Goal: Information Seeking & Learning: Learn about a topic

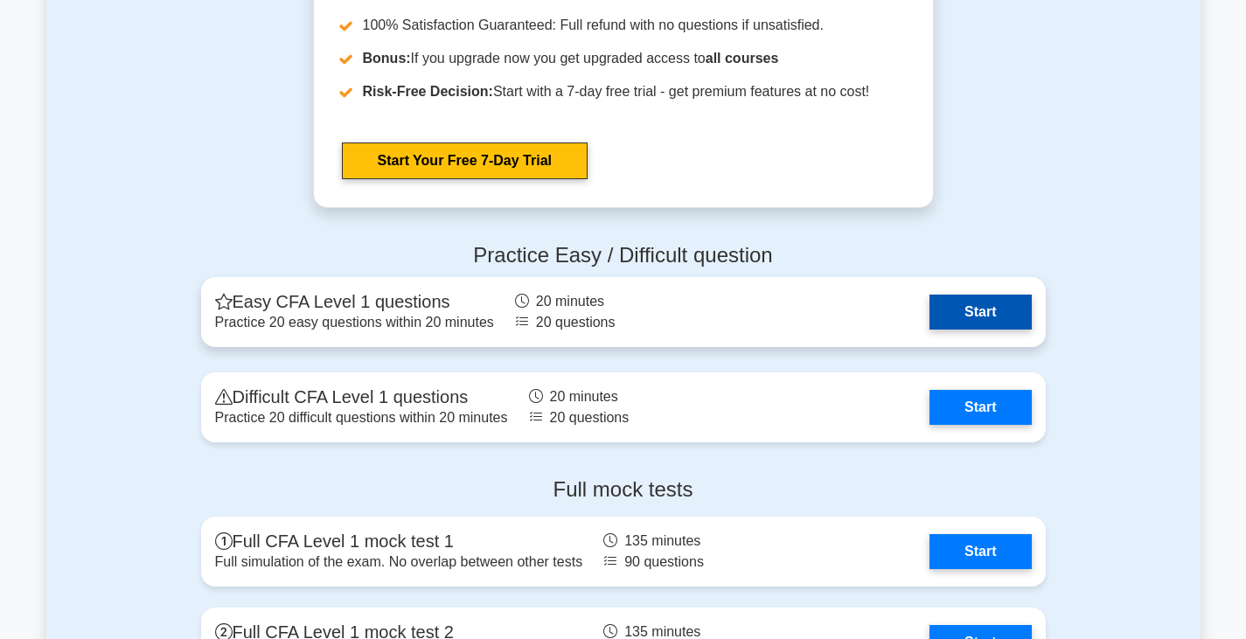
scroll to position [2155, 0]
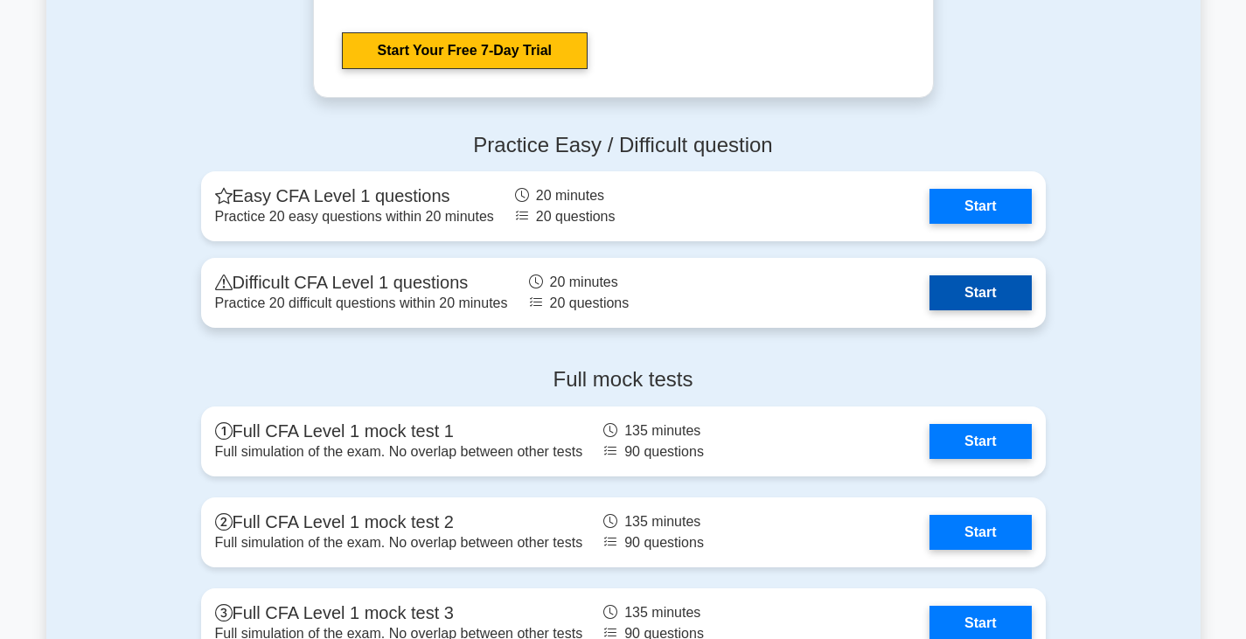
click at [961, 289] on link "Start" at bounding box center [979, 292] width 101 height 35
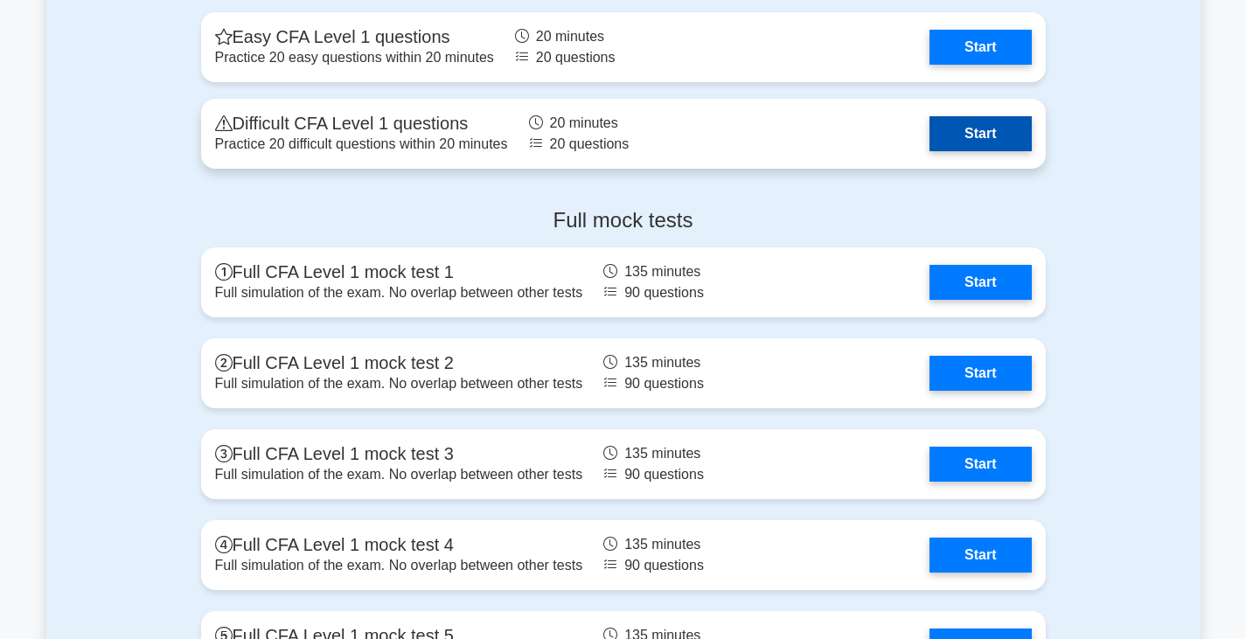
scroll to position [2315, 0]
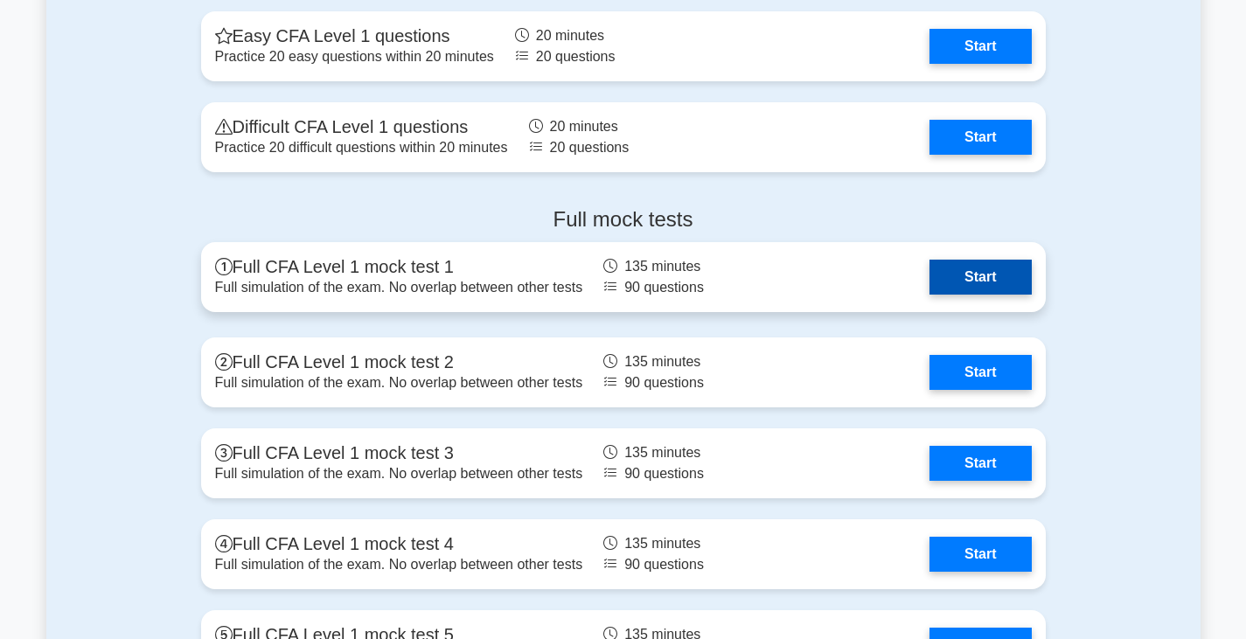
click at [960, 282] on link "Start" at bounding box center [979, 277] width 101 height 35
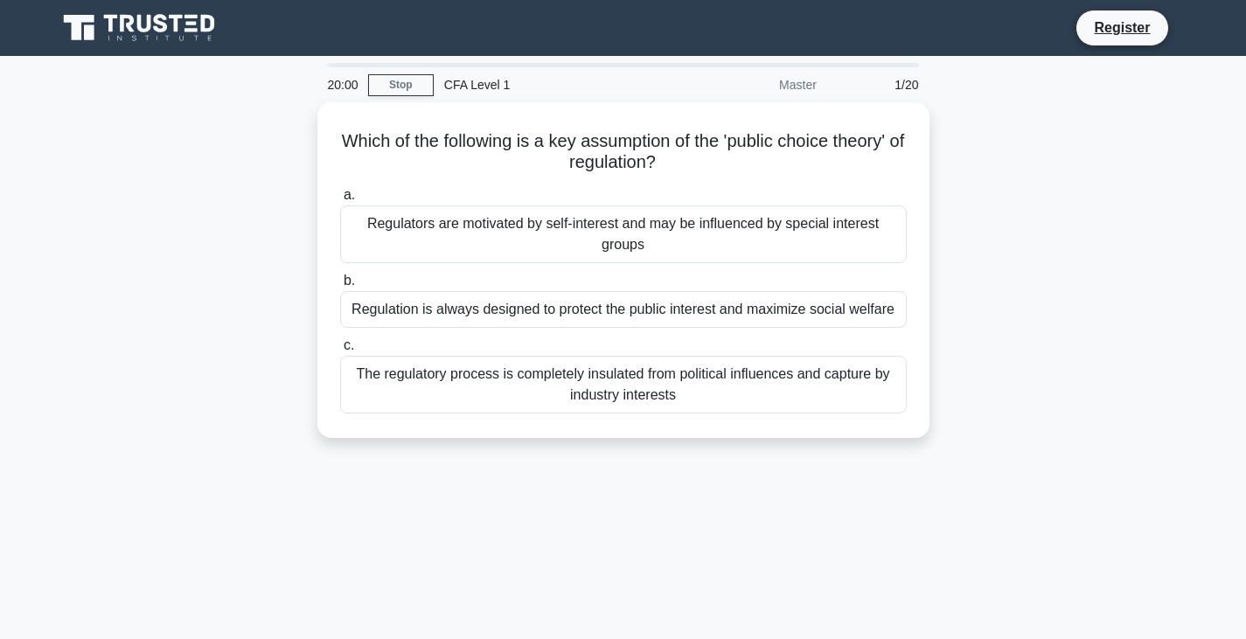
scroll to position [24, 0]
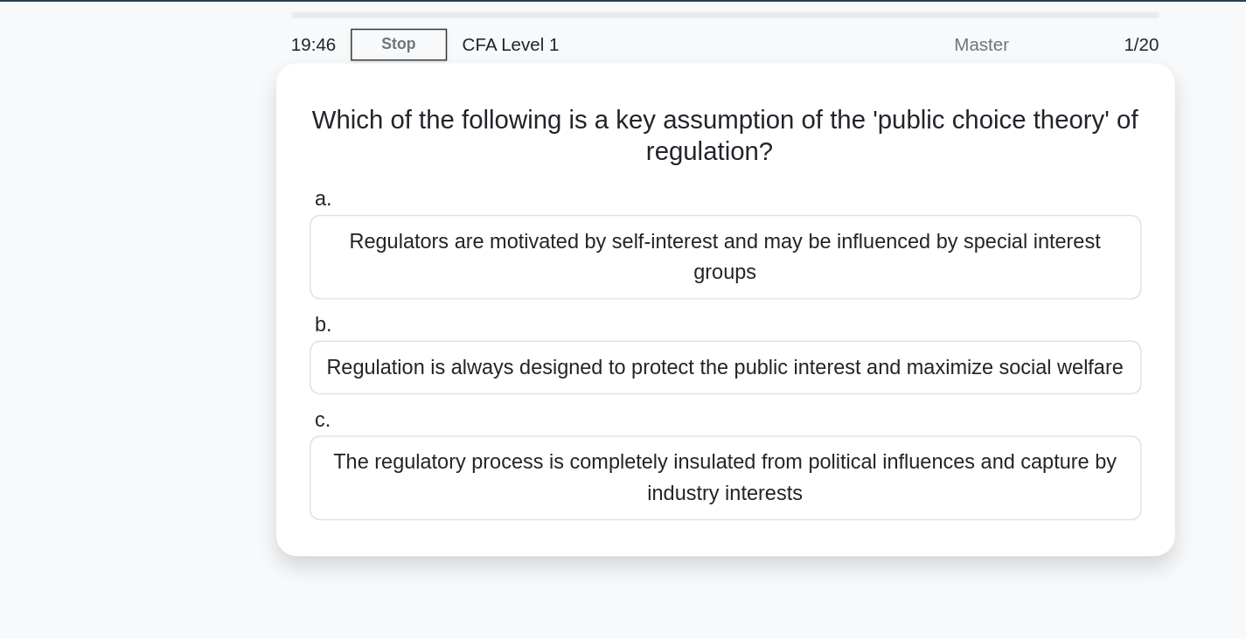
click at [499, 290] on div "Regulation is always designed to protect the public interest and maximize socia…" at bounding box center [623, 280] width 567 height 37
click at [340, 258] on input "b. Regulation is always designed to protect the public interest and maximize so…" at bounding box center [340, 252] width 0 height 11
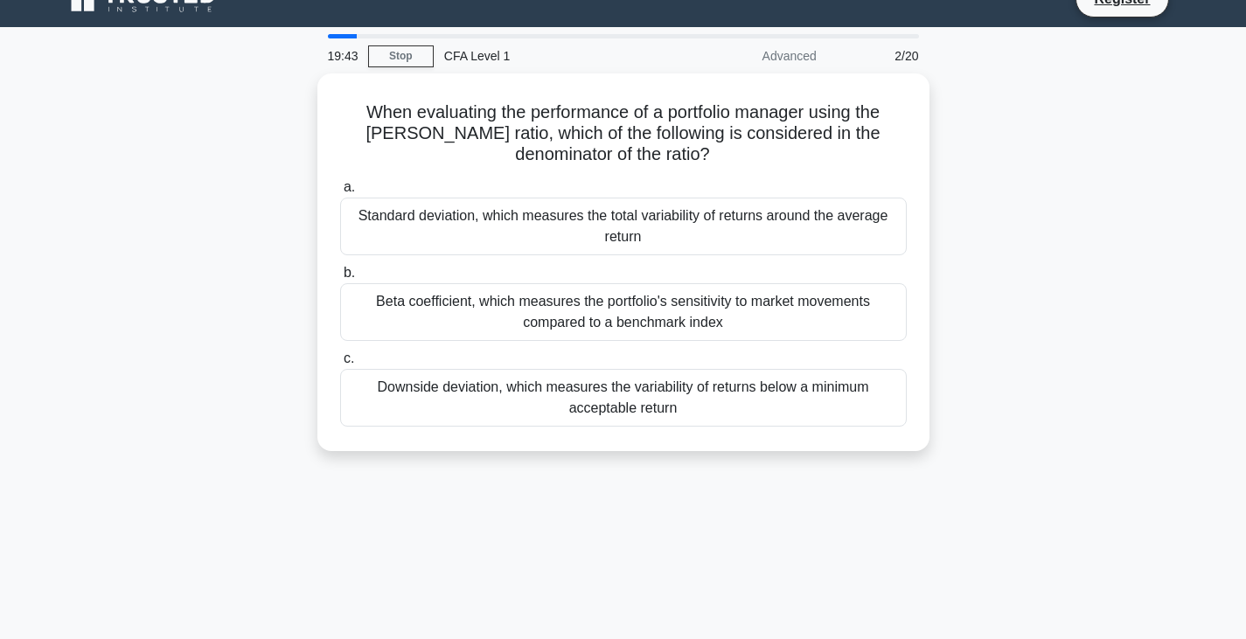
scroll to position [0, 0]
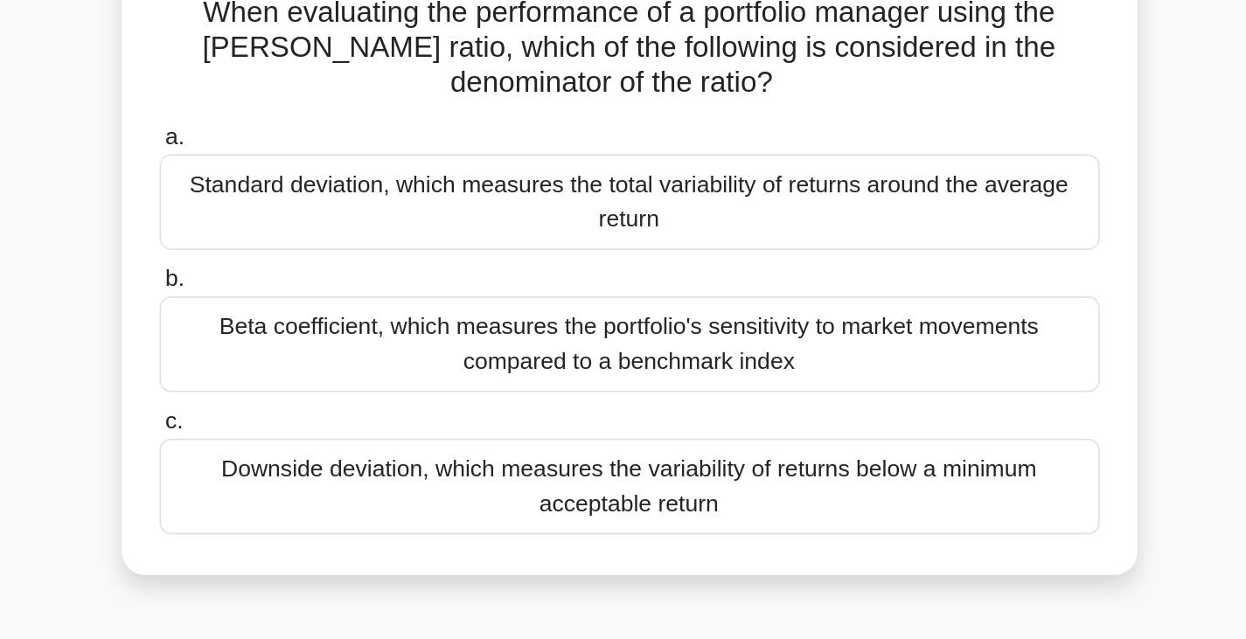
click at [656, 418] on div "Downside deviation, which measures the variability of returns below a minimum a…" at bounding box center [623, 422] width 567 height 58
click at [340, 389] on input "c. Downside deviation, which measures the variability of returns below a minimu…" at bounding box center [340, 383] width 0 height 11
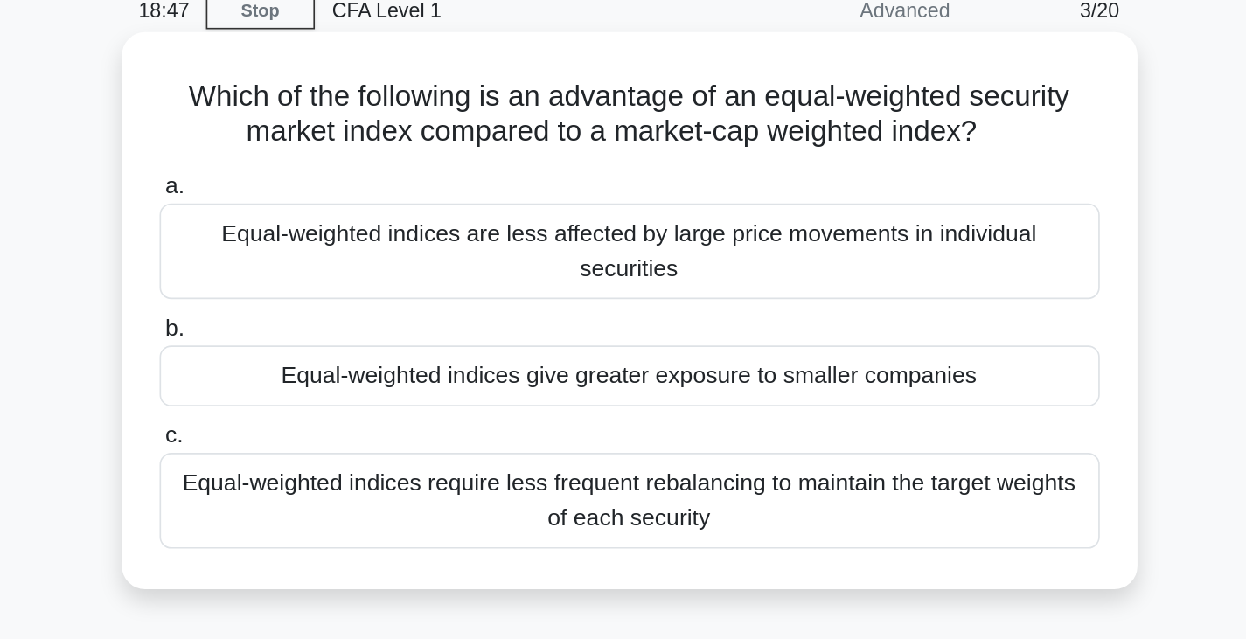
click at [631, 352] on div "Equal-weighted indices require less frequent rebalancing to maintain the target…" at bounding box center [623, 380] width 567 height 58
click at [340, 347] on input "c. Equal-weighted indices require less frequent rebalancing to maintain the tar…" at bounding box center [340, 341] width 0 height 11
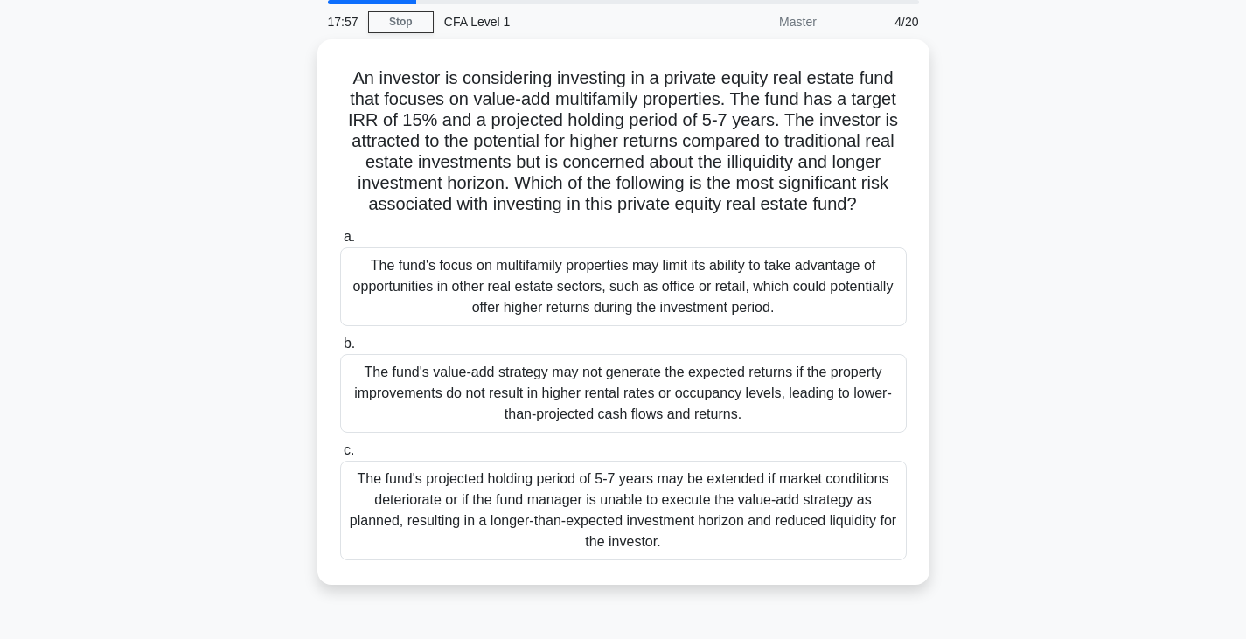
scroll to position [62, 0]
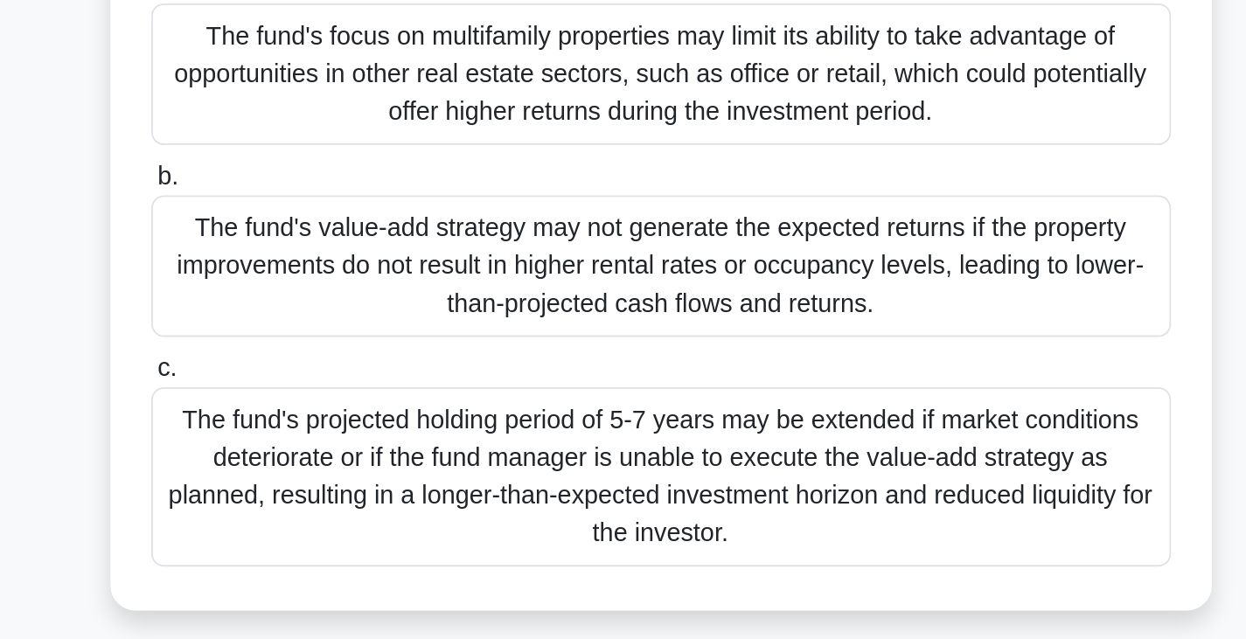
click at [570, 511] on div "The fund's projected holding period of 5-7 years may be extended if market cond…" at bounding box center [623, 507] width 567 height 100
click at [340, 453] on input "c. The fund's projected holding period of 5-7 years may be extended if market c…" at bounding box center [340, 447] width 0 height 11
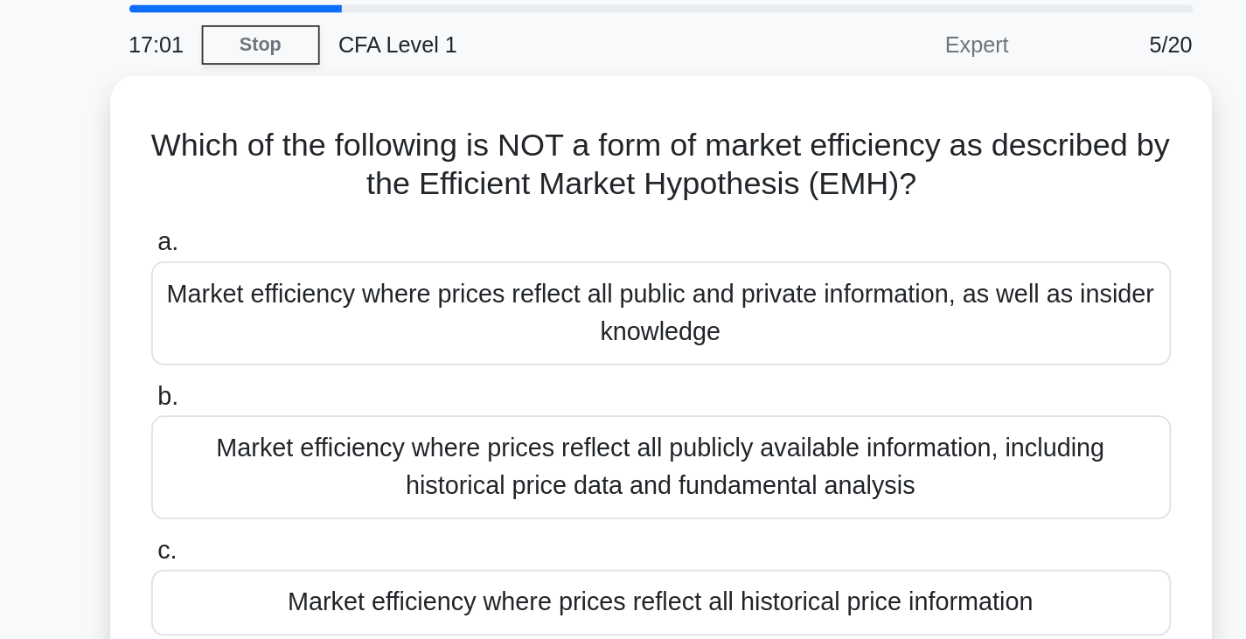
scroll to position [0, 0]
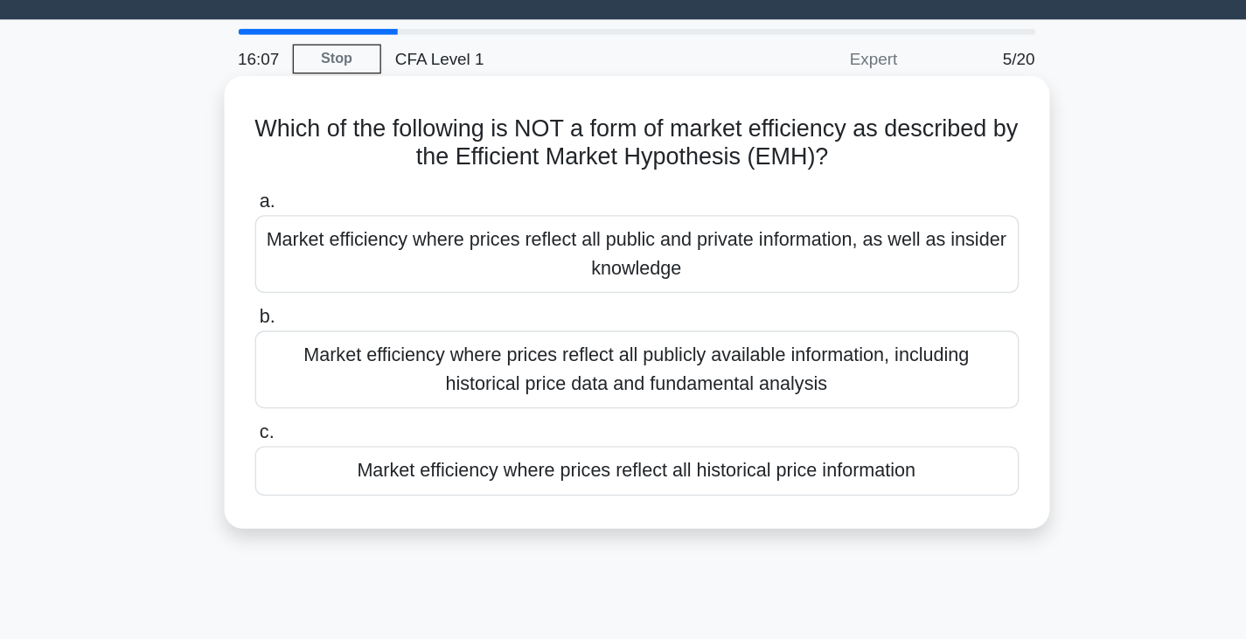
click at [621, 219] on div "Market efficiency where prices reflect all public and private information, as w…" at bounding box center [623, 230] width 567 height 58
click at [340, 197] on input "a. Market efficiency where prices reflect all public and private information, a…" at bounding box center [340, 190] width 0 height 11
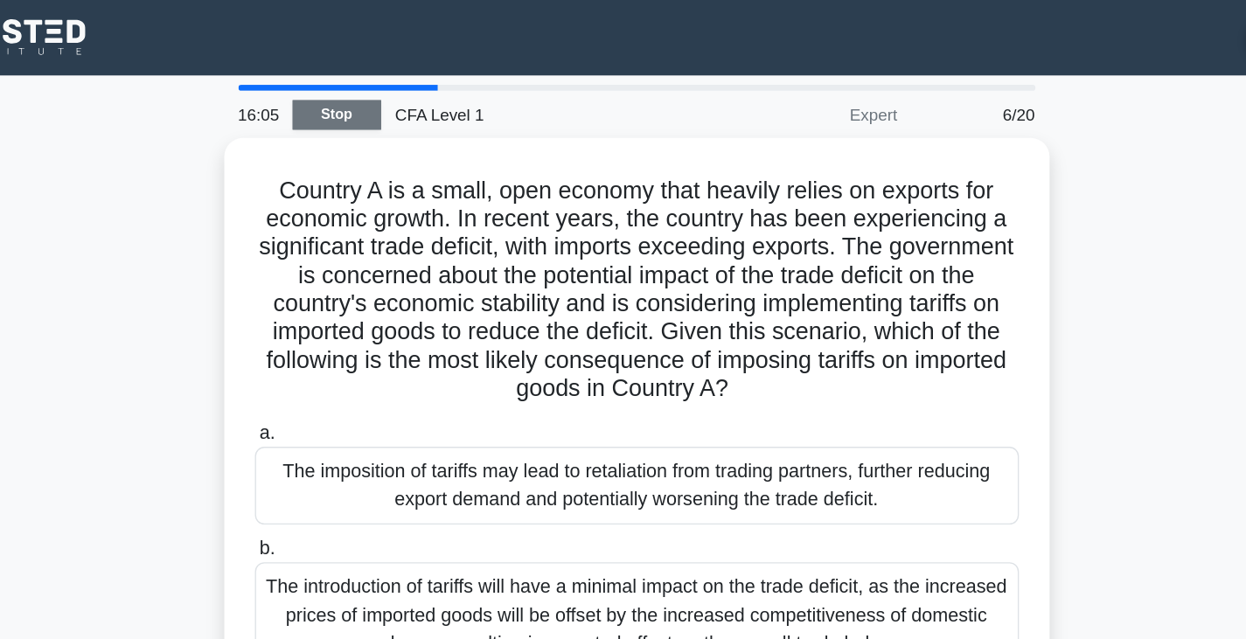
click at [412, 83] on link "Stop" at bounding box center [401, 85] width 66 height 22
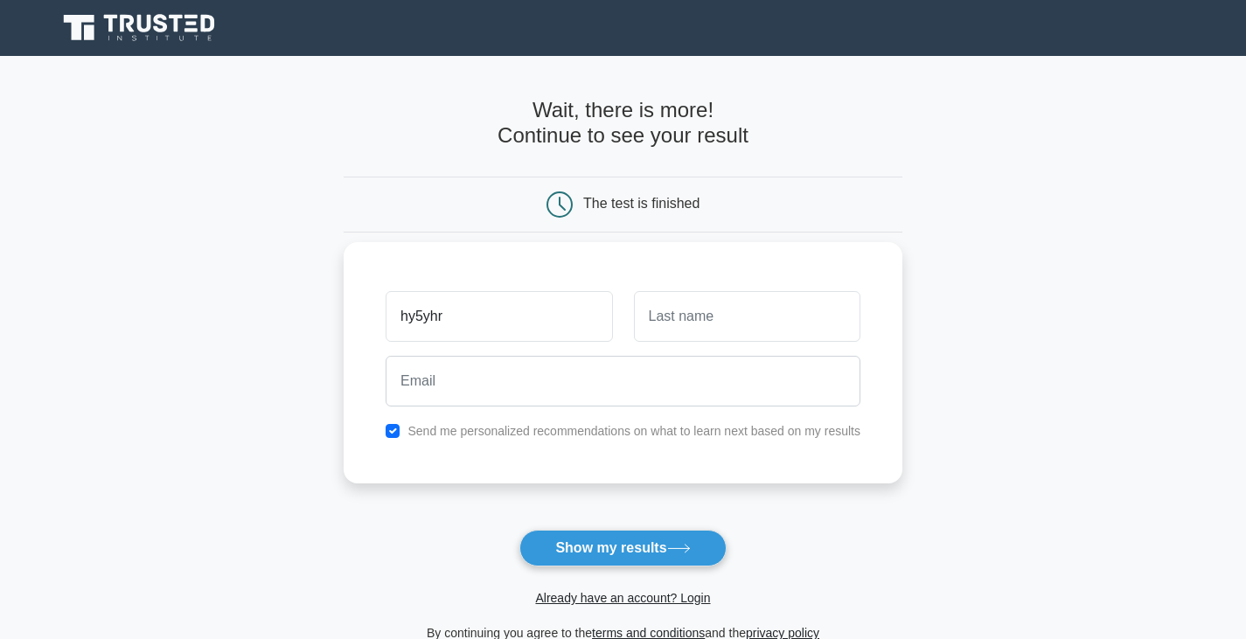
type input "hy5yhr"
click at [647, 328] on input "text" at bounding box center [747, 316] width 226 height 51
type input "rgtrrb"
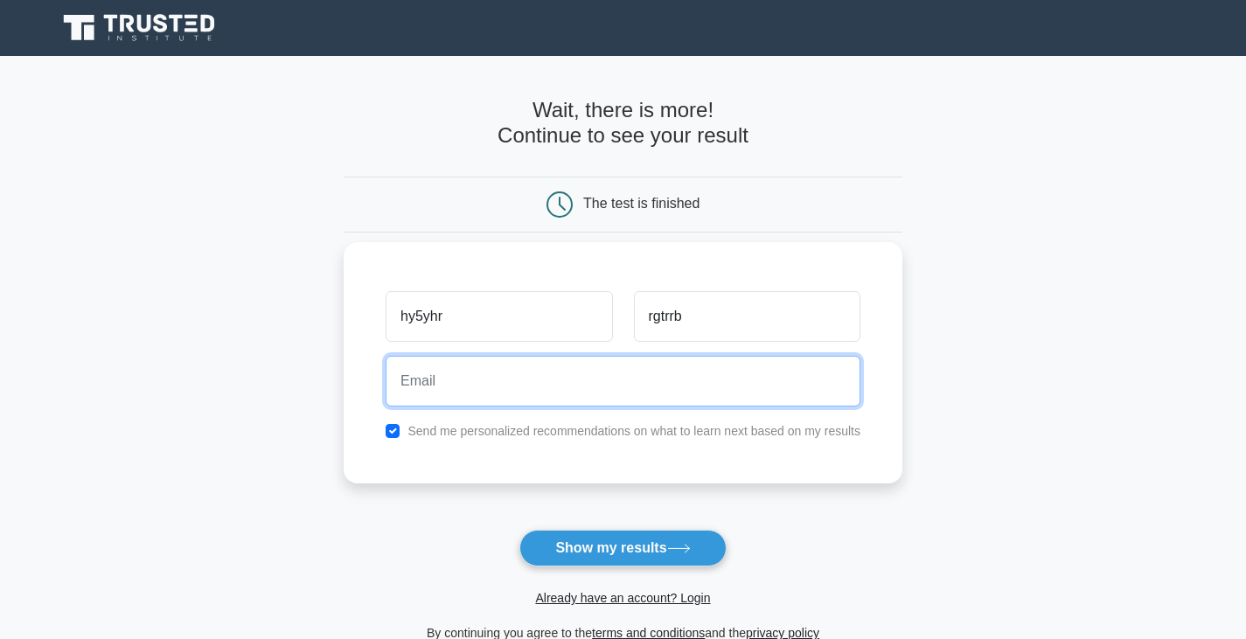
click at [571, 365] on input "email" at bounding box center [623, 381] width 475 height 51
type input "shauaribico@hotmail.com"
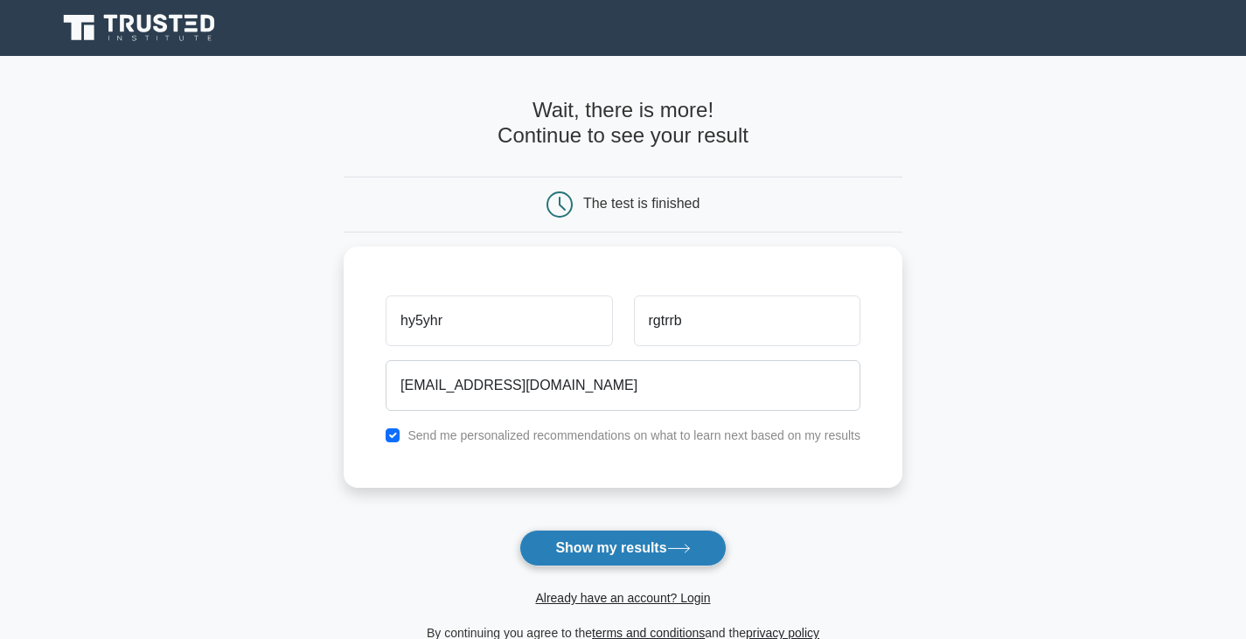
click at [579, 550] on button "Show my results" at bounding box center [622, 548] width 206 height 37
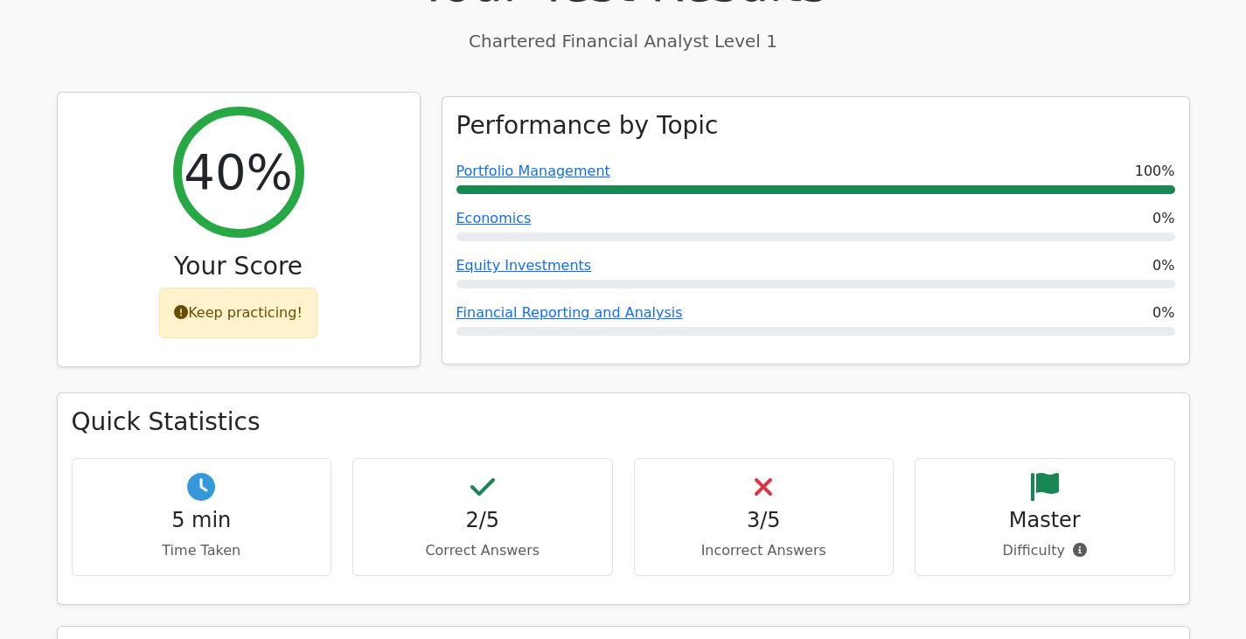
scroll to position [621, 0]
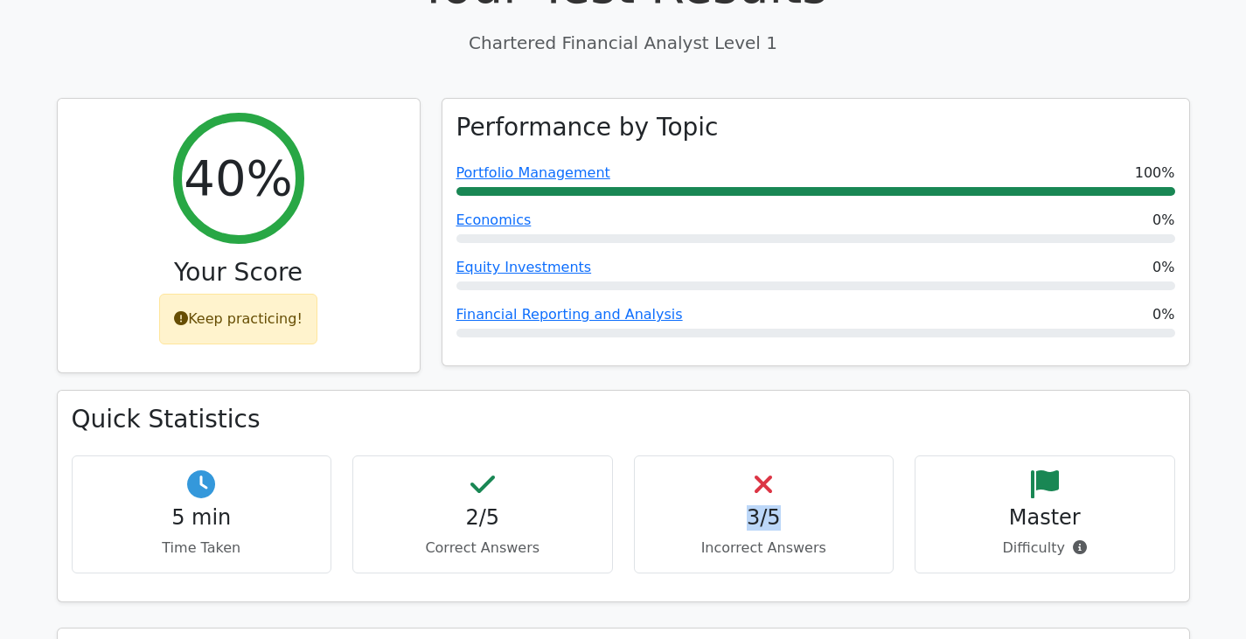
drag, startPoint x: 743, startPoint y: 440, endPoint x: 802, endPoint y: 435, distance: 58.8
click at [802, 505] on h4 "3/5" at bounding box center [764, 517] width 231 height 25
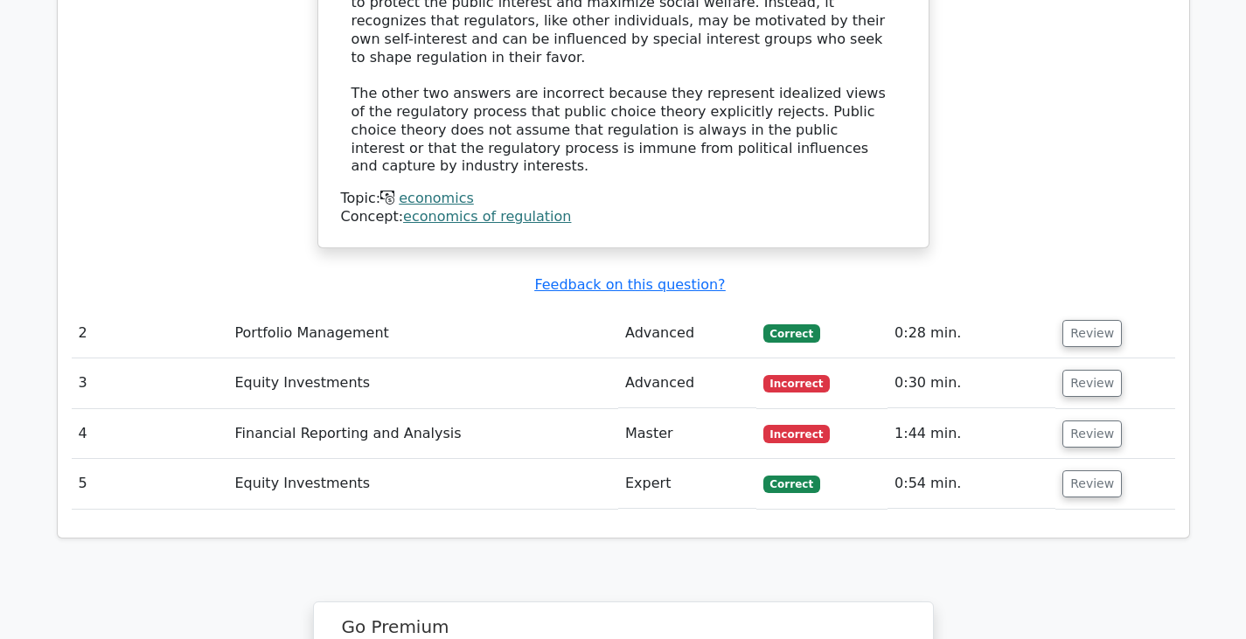
scroll to position [1901, 0]
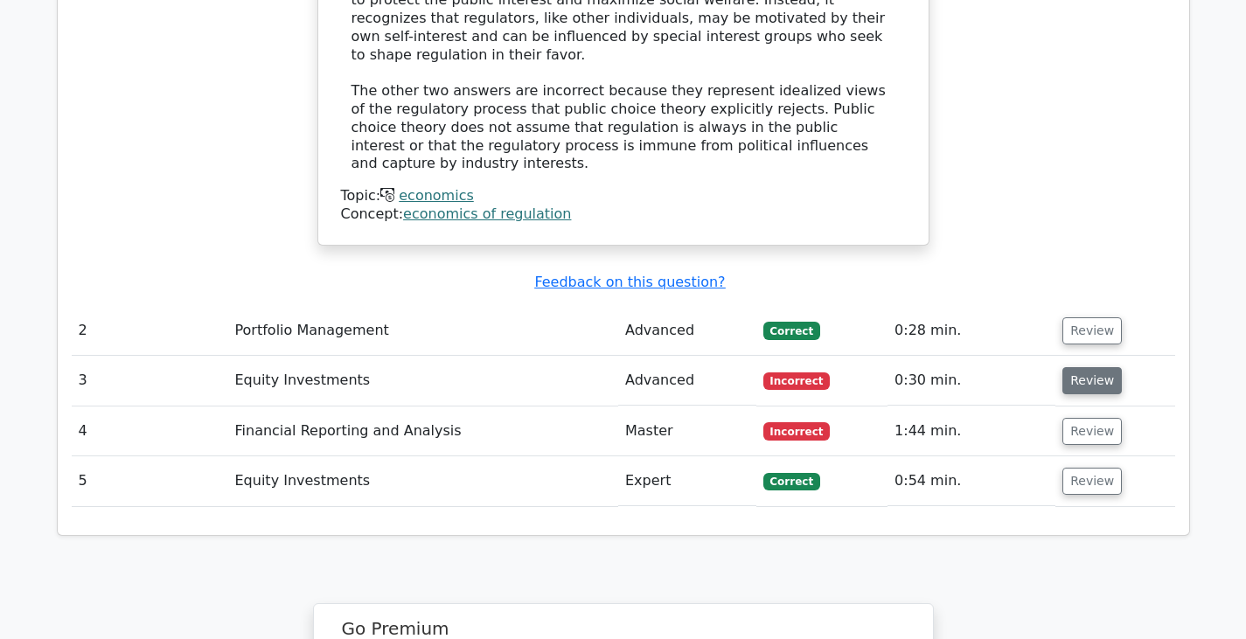
click at [1086, 367] on button "Review" at bounding box center [1091, 380] width 59 height 27
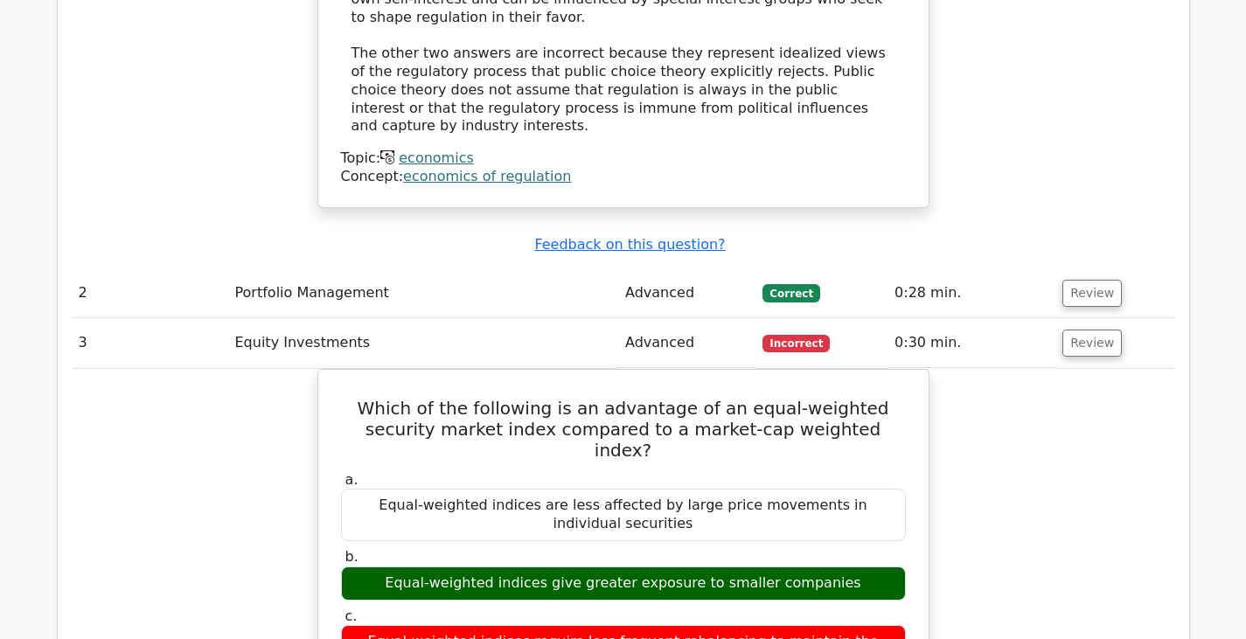
scroll to position [1939, 0]
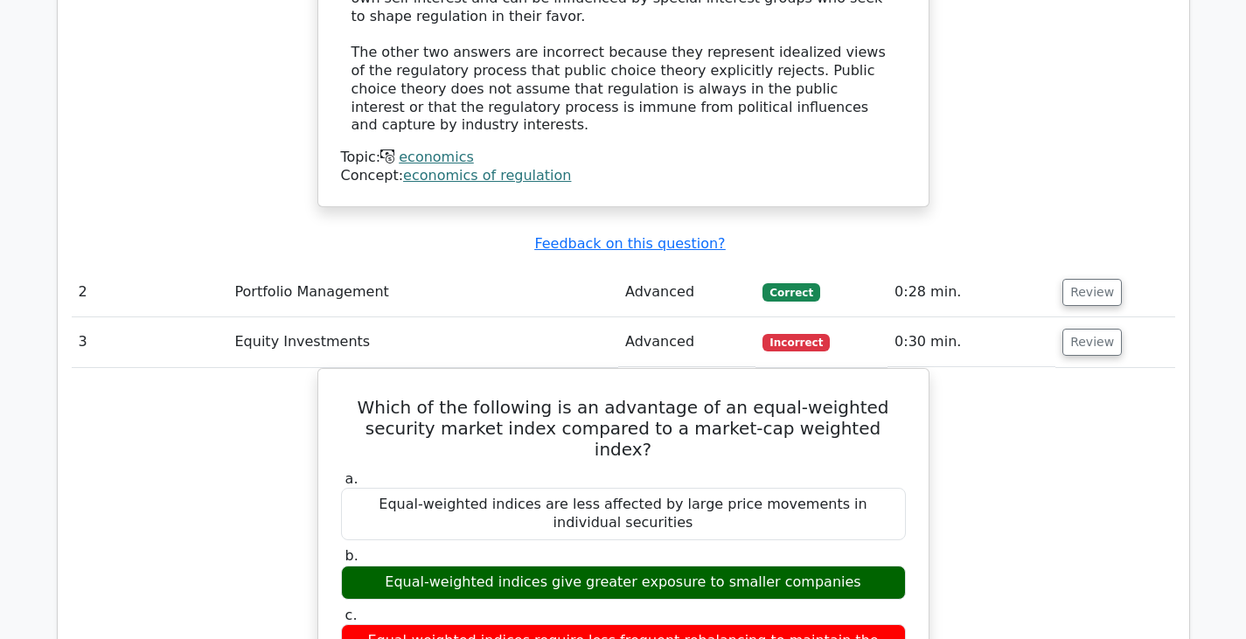
click at [799, 467] on div "a. Equal-weighted indices are less affected by large price movements in individ…" at bounding box center [624, 573] width 586 height 213
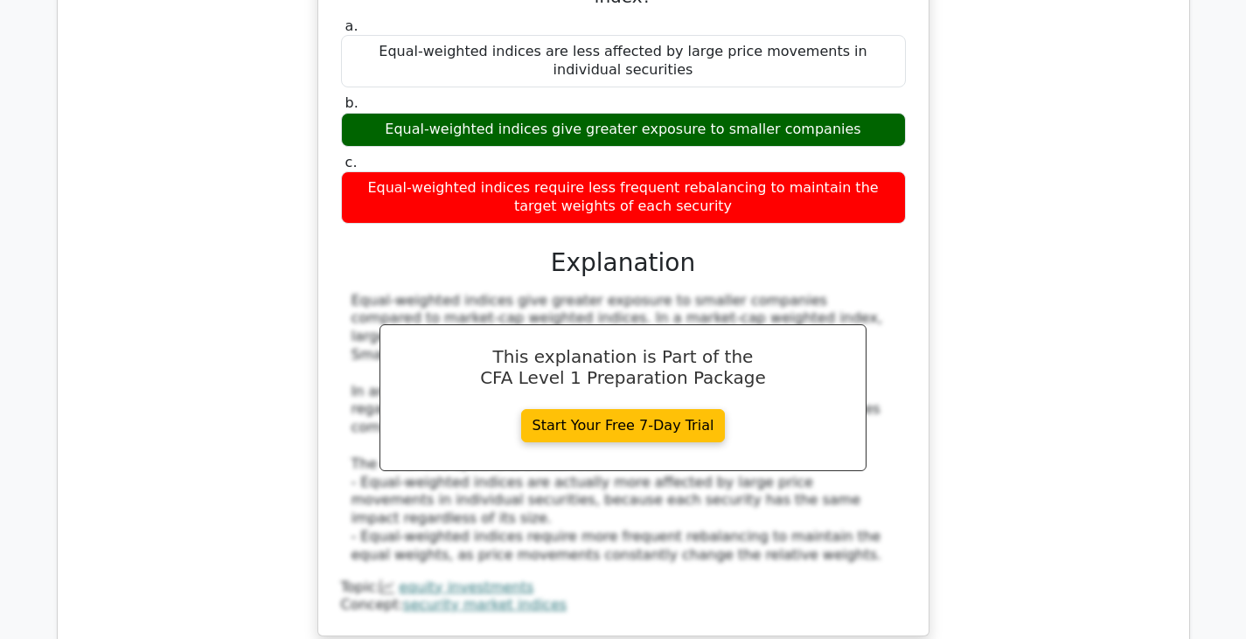
scroll to position [2389, 0]
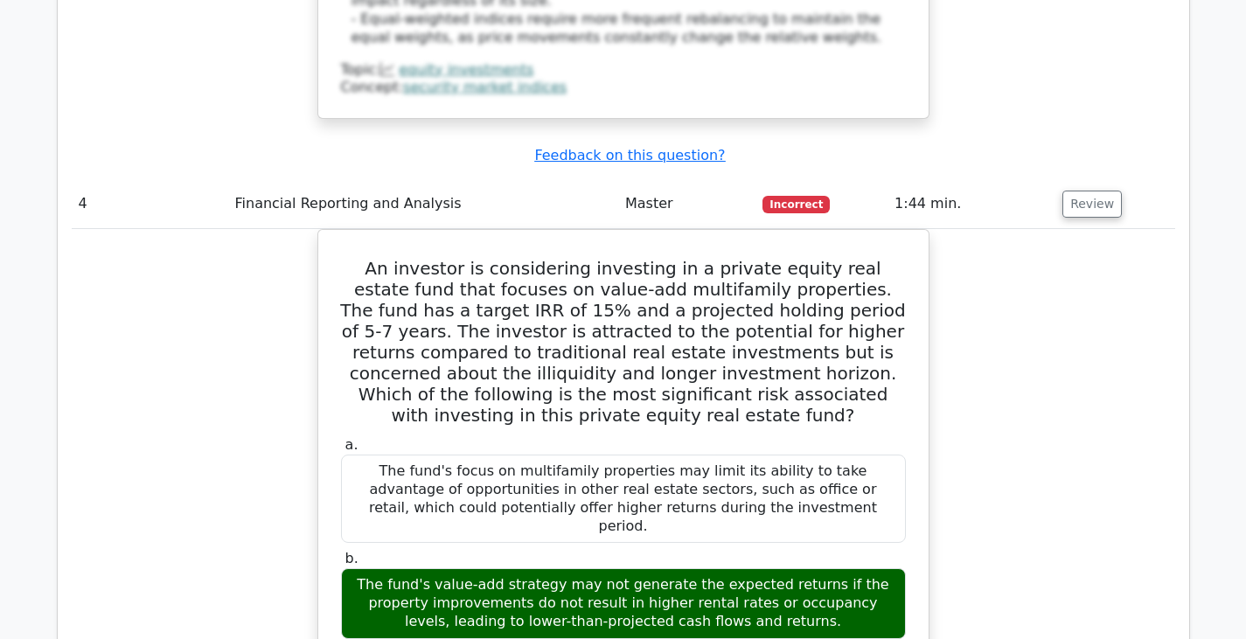
scroll to position [2906, 0]
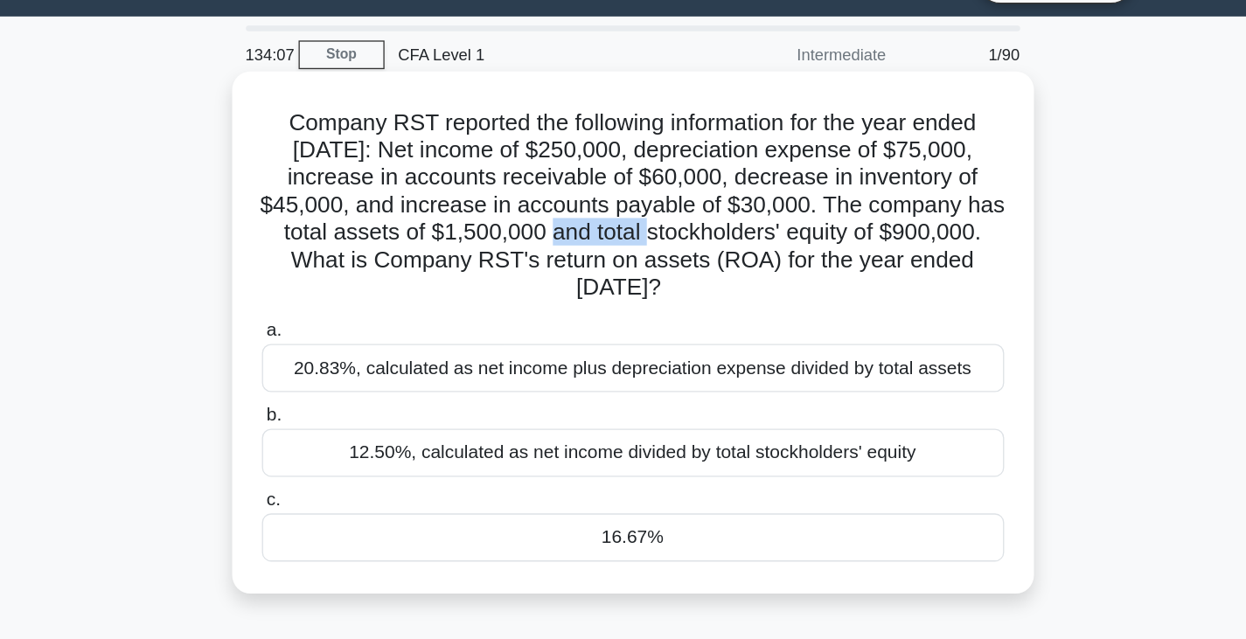
drag, startPoint x: 565, startPoint y: 215, endPoint x: 645, endPoint y: 226, distance: 81.1
click at [645, 226] on h5 "Company RST reported the following information for the year ended [DATE]: Net i…" at bounding box center [623, 200] width 570 height 149
click at [421, 254] on h5 "Company RST reported the following information for the year ended [DATE]: Net i…" at bounding box center [623, 200] width 570 height 149
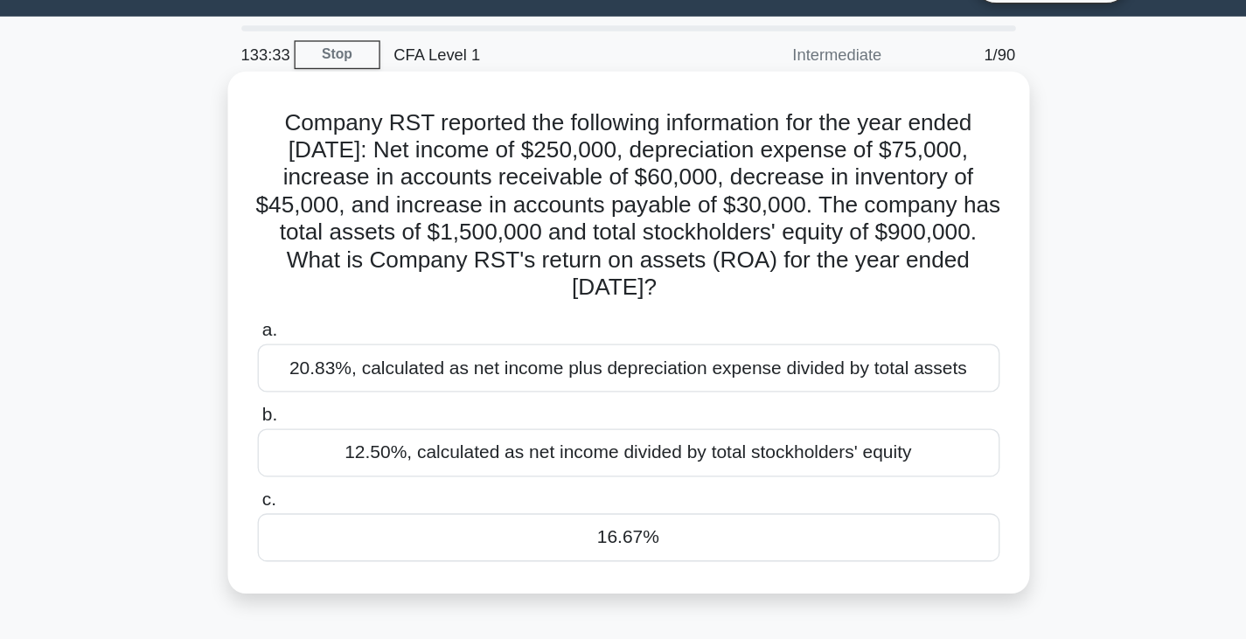
click at [616, 239] on h5 "Company RST reported the following information for the year ended [DATE]: Net i…" at bounding box center [623, 200] width 570 height 149
click at [494, 326] on div "20.83%, calculated as net income plus depreciation expense divided by total ass…" at bounding box center [623, 324] width 567 height 37
click at [340, 302] on input "a. 20.83%, calculated as net income plus depreciation expense divided by total …" at bounding box center [340, 295] width 0 height 11
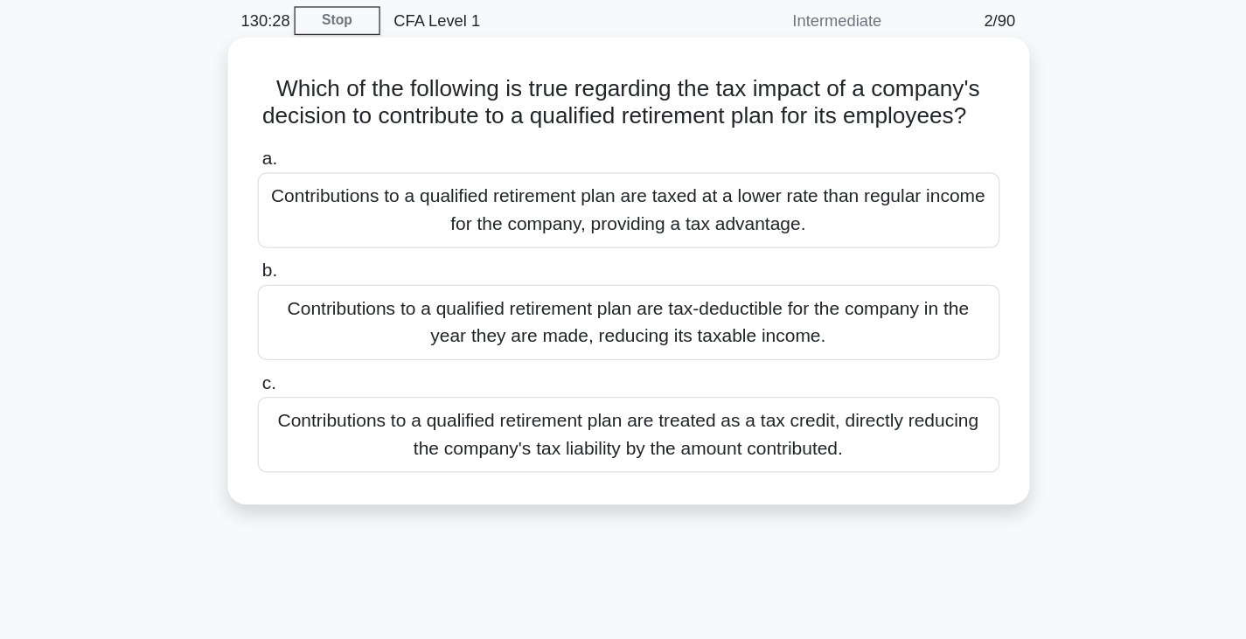
click at [783, 428] on div "Contributions to a qualified retirement plan are treated as a tax credit, direc…" at bounding box center [623, 401] width 567 height 58
click at [340, 368] on input "c. Contributions to a qualified retirement plan are treated as a tax credit, di…" at bounding box center [340, 362] width 0 height 11
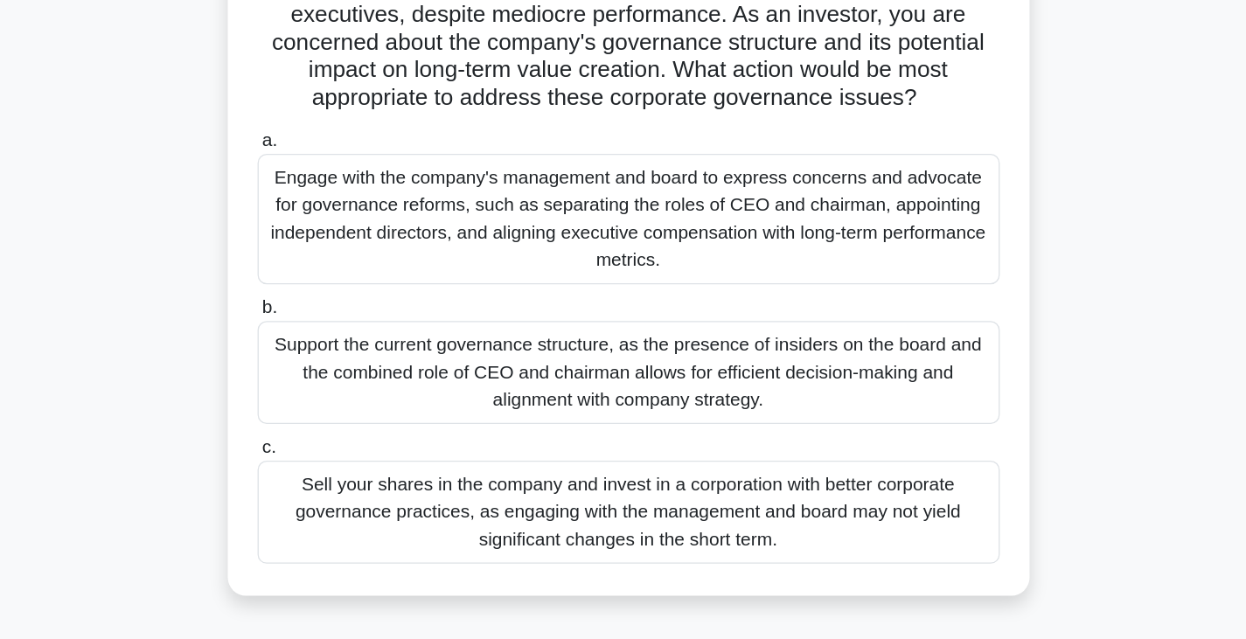
scroll to position [84, 0]
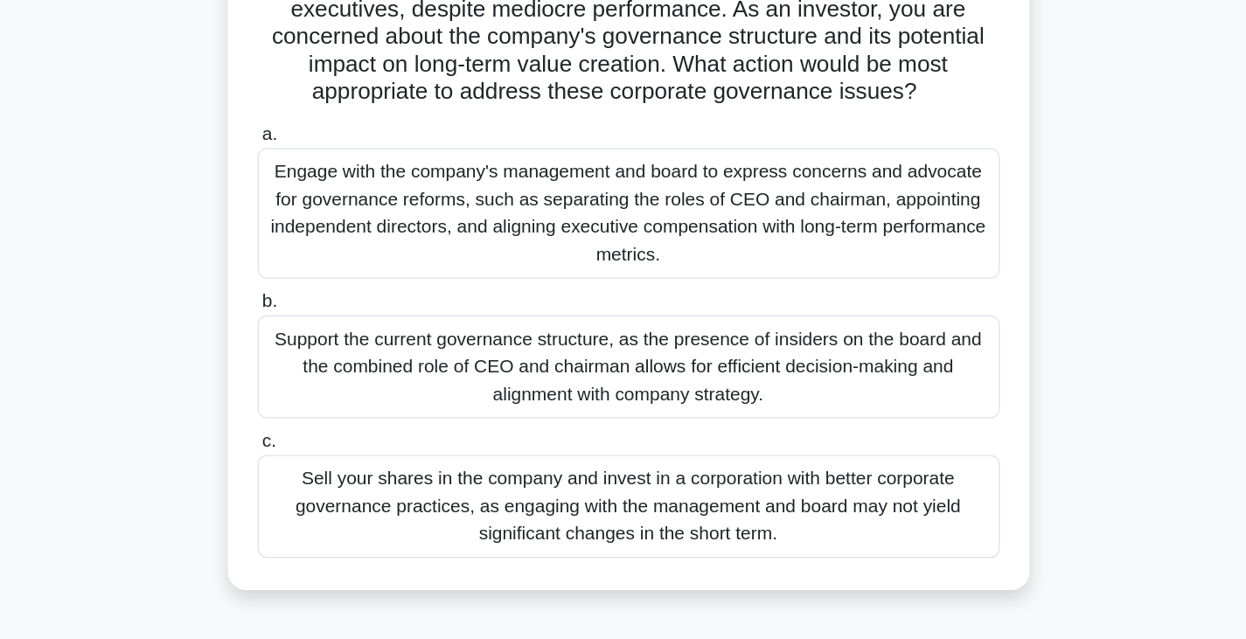
click at [664, 326] on div "Engage with the company's management and board to express concerns and advocate…" at bounding box center [623, 314] width 567 height 100
click at [340, 260] on input "a. Engage with the company's management and board to express concerns and advoc…" at bounding box center [340, 253] width 0 height 11
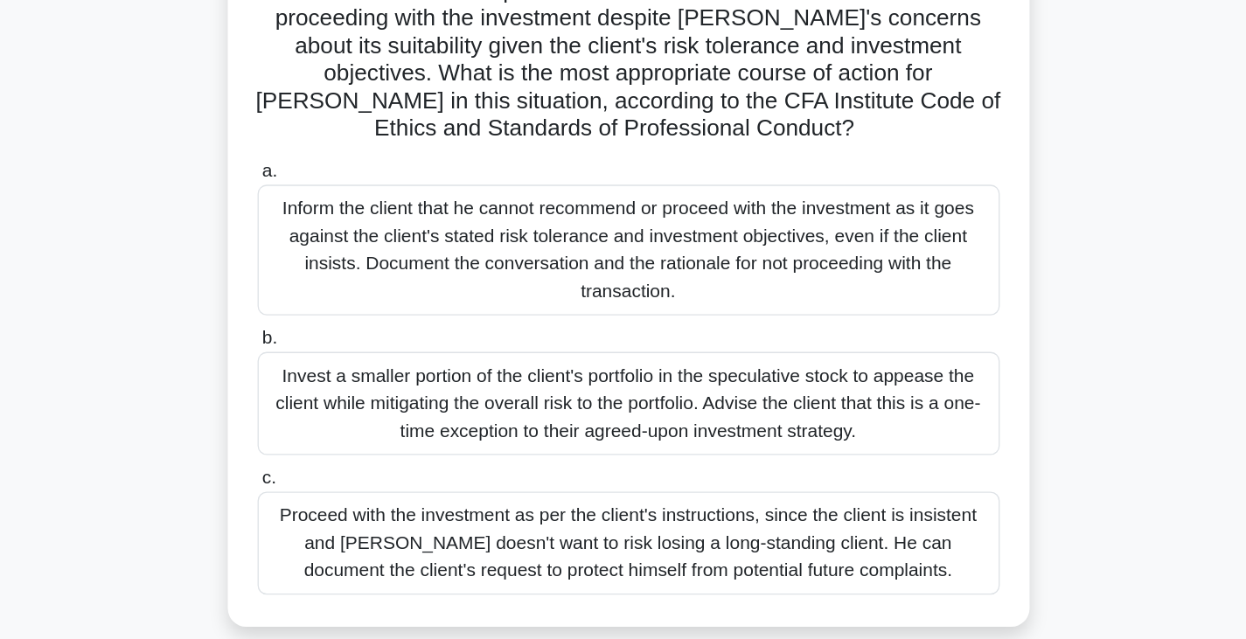
scroll to position [56, 0]
click at [807, 314] on div "Inform the client that he cannot recommend or proceed with the investment as it…" at bounding box center [623, 342] width 567 height 100
click at [340, 288] on input "a. Inform the client that he cannot recommend or proceed with the investment as…" at bounding box center [340, 281] width 0 height 11
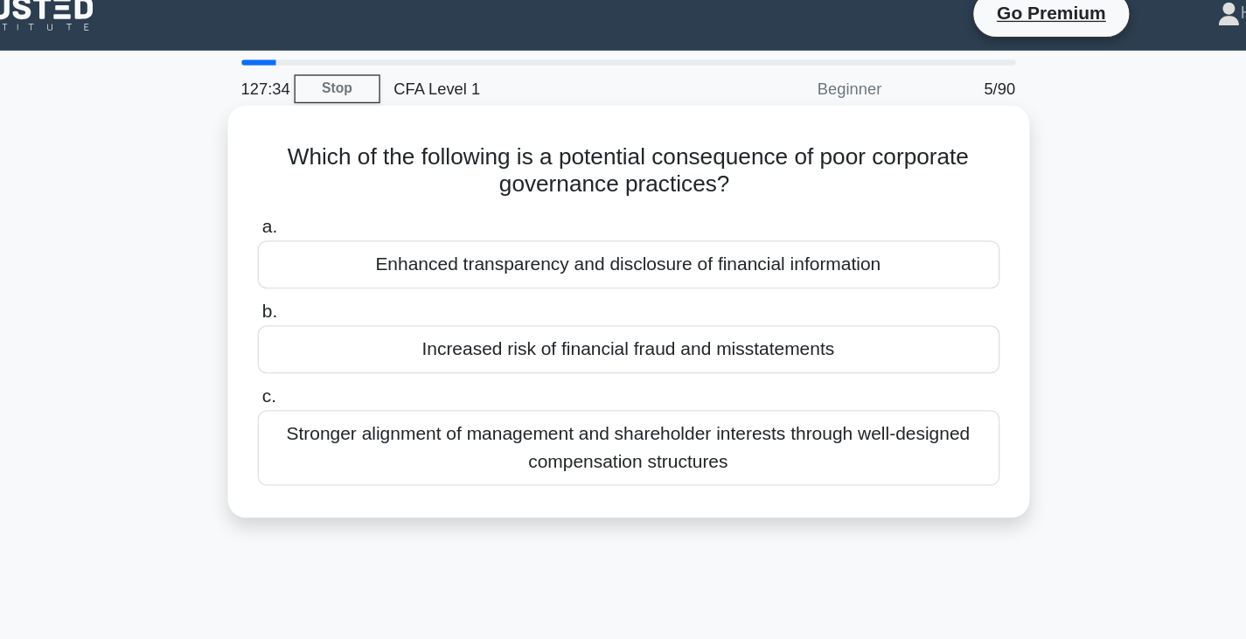
scroll to position [0, 0]
click at [787, 287] on div "Increased risk of financial fraud and misstatements" at bounding box center [623, 284] width 567 height 37
click at [340, 261] on input "b. Increased risk of financial fraud and misstatements" at bounding box center [340, 255] width 0 height 11
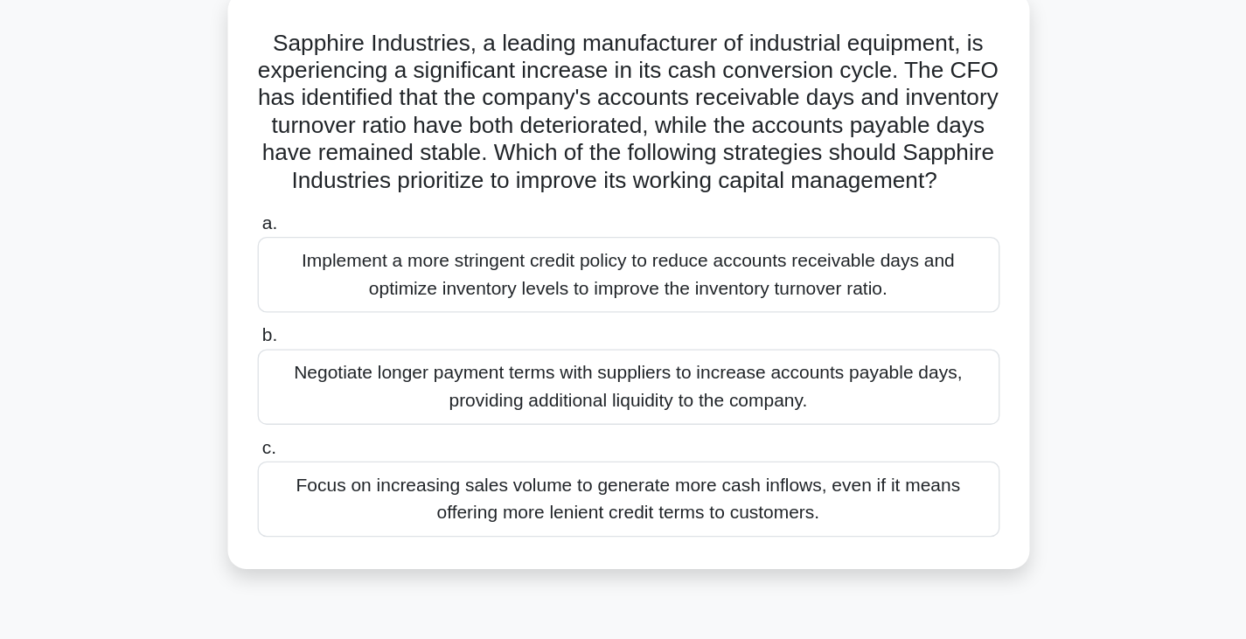
click at [705, 421] on div "Negotiate longer payment terms with suppliers to increase accounts payable days…" at bounding box center [623, 400] width 567 height 58
click at [340, 366] on input "b. Negotiate longer payment terms with suppliers to increase accounts payable d…" at bounding box center [340, 360] width 0 height 11
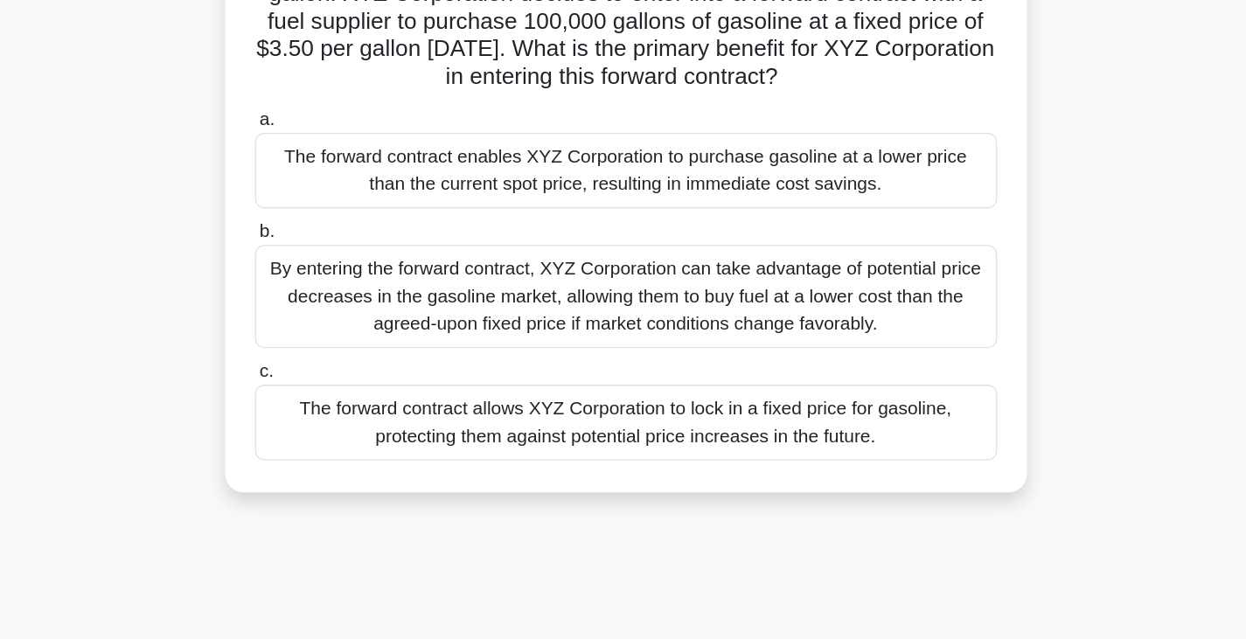
scroll to position [73, 0]
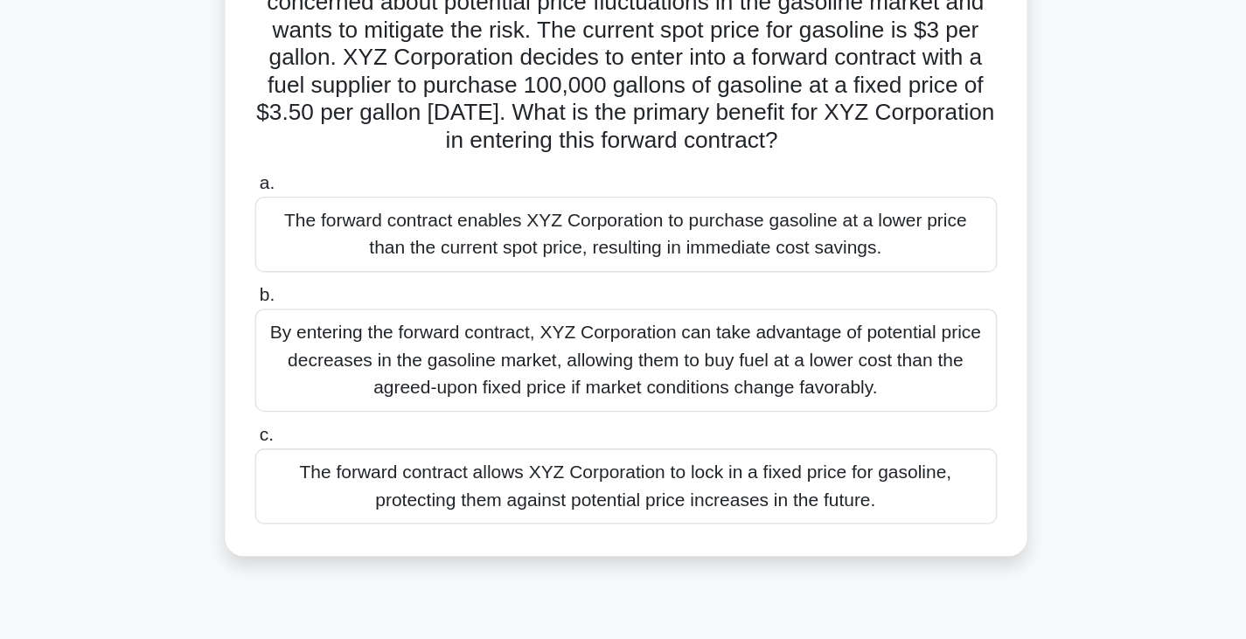
click at [668, 496] on div "The forward contract allows XYZ Corporation to lock in a fixed price for gasoli…" at bounding box center [623, 475] width 567 height 58
click at [340, 442] on input "c. The forward contract allows XYZ Corporation to lock in a fixed price for gas…" at bounding box center [340, 435] width 0 height 11
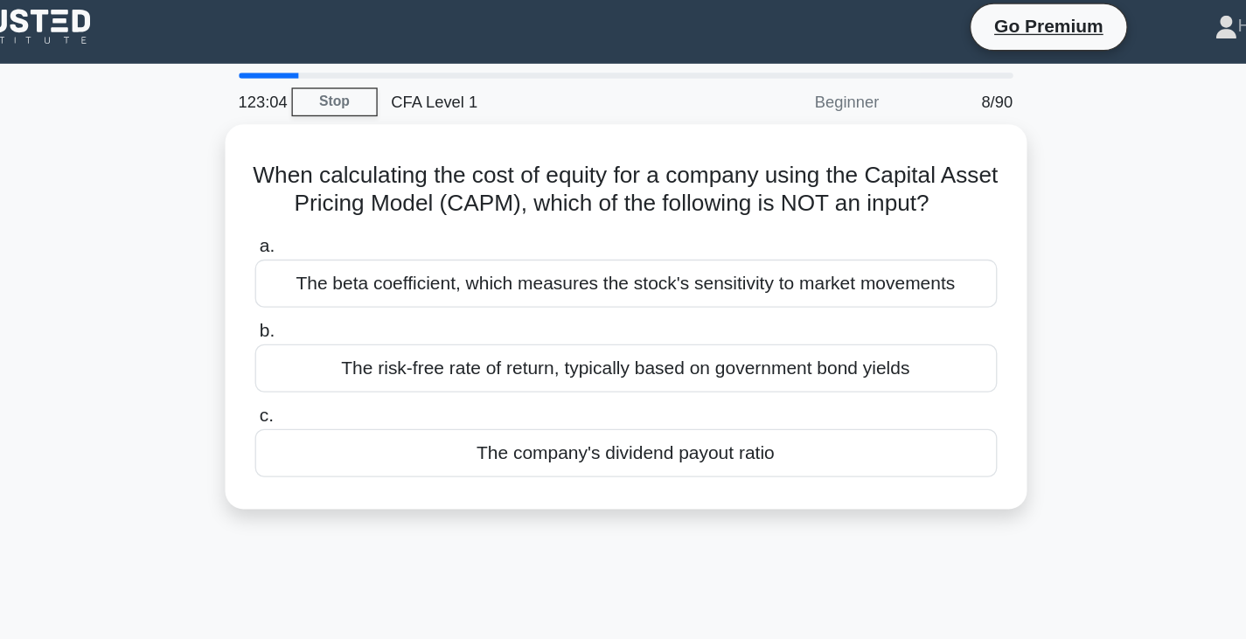
scroll to position [0, 0]
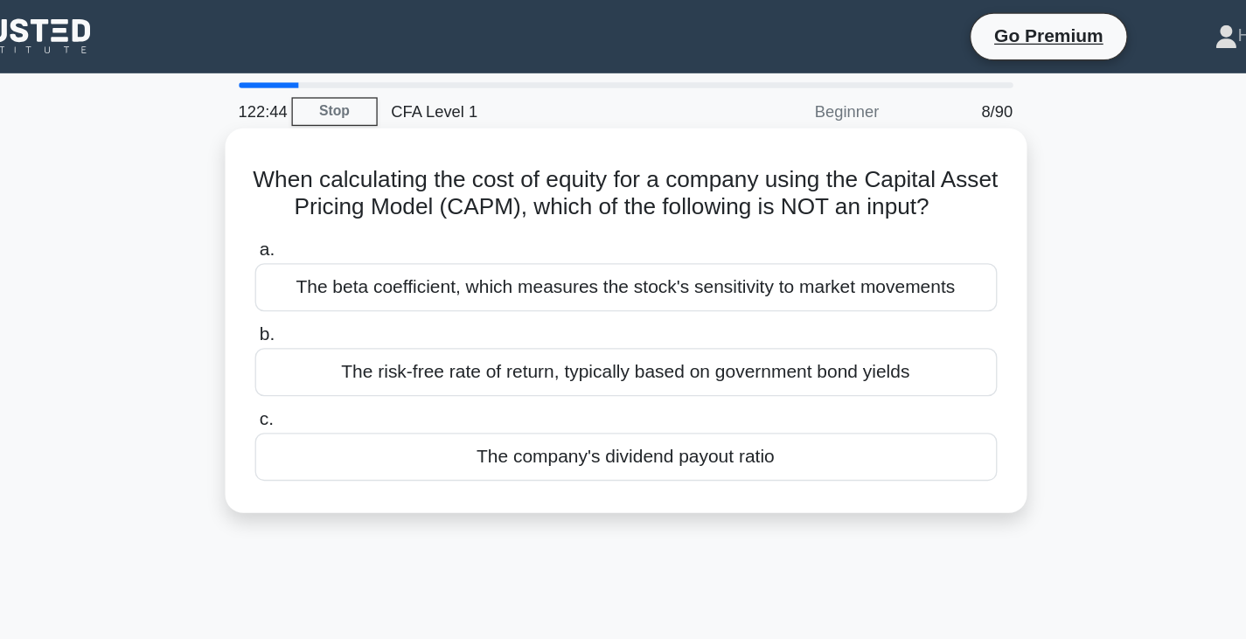
click at [786, 367] on div "The company's dividend payout ratio" at bounding box center [623, 349] width 567 height 37
click at [340, 326] on input "c. The company's dividend payout ratio" at bounding box center [340, 320] width 0 height 11
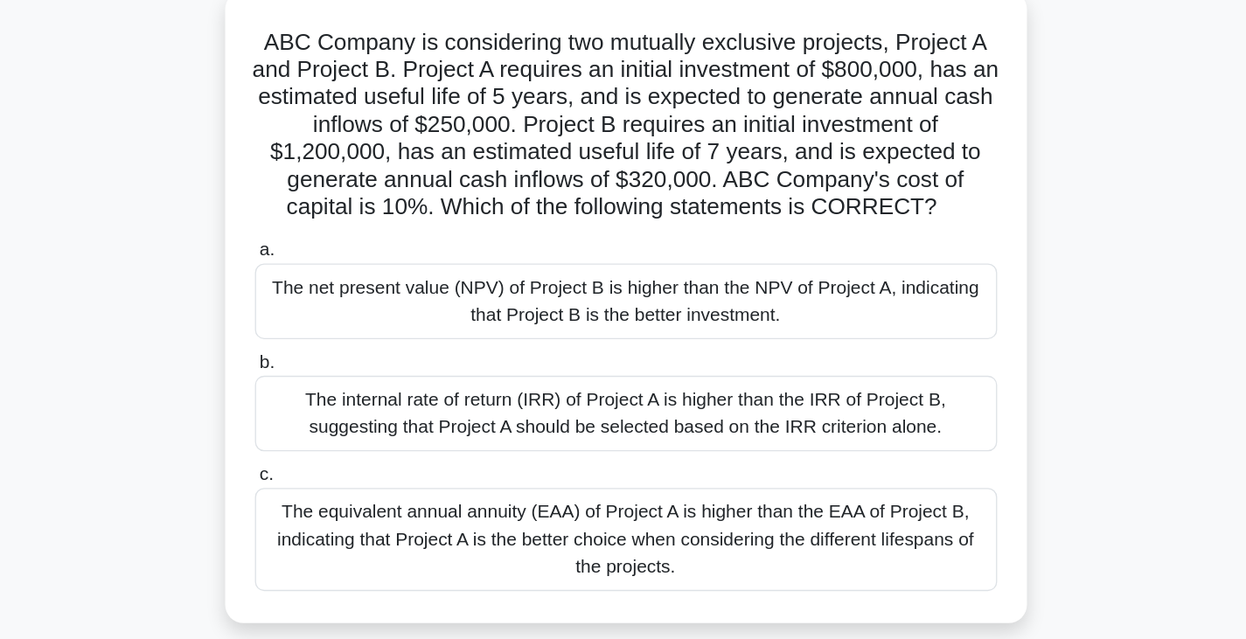
click at [657, 329] on div "The net present value (NPV) of Project B is higher than the NPV of Project A, i…" at bounding box center [623, 335] width 567 height 58
click at [340, 302] on input "a. The net present value (NPV) of Project B is higher than the NPV of Project A…" at bounding box center [340, 295] width 0 height 11
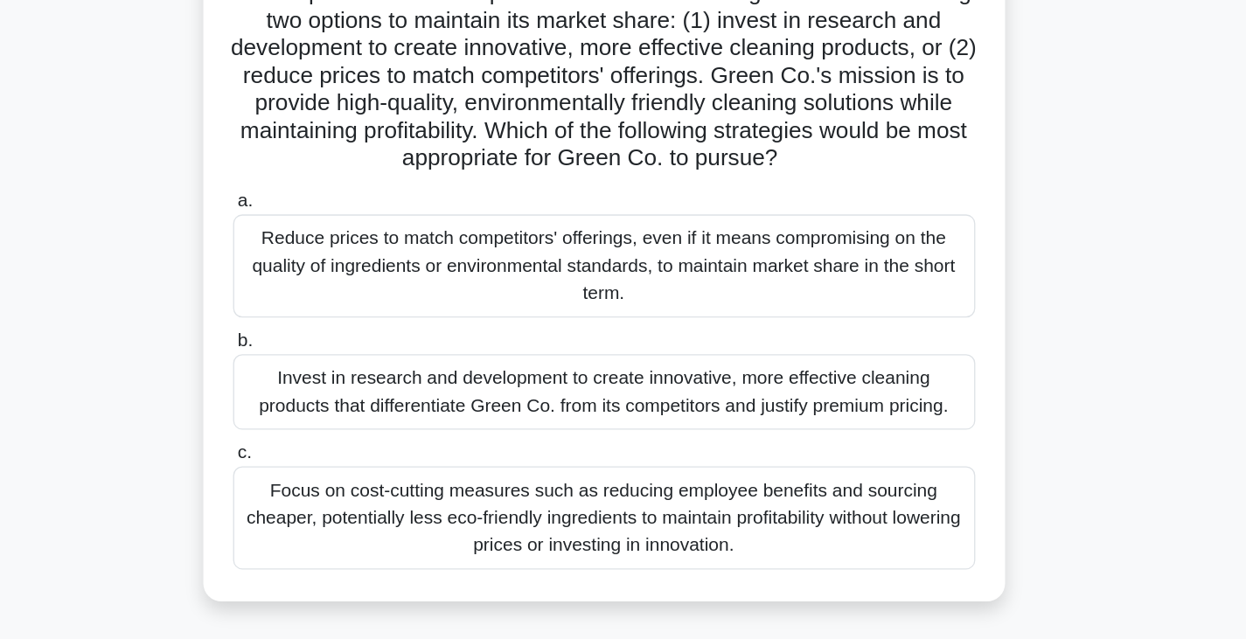
scroll to position [59, 0]
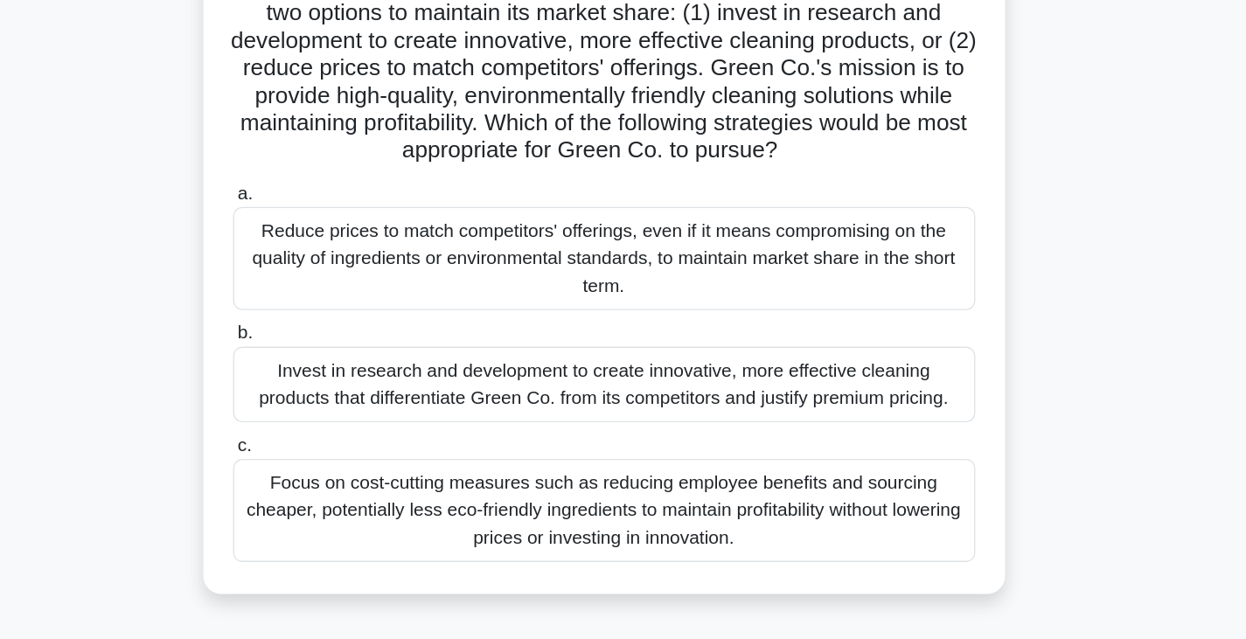
click at [762, 314] on label "a. Reduce prices to match competitors' offerings, even if it means compromising…" at bounding box center [623, 339] width 567 height 100
click at [340, 305] on input "a. Reduce prices to match competitors' offerings, even if it means compromising…" at bounding box center [340, 299] width 0 height 11
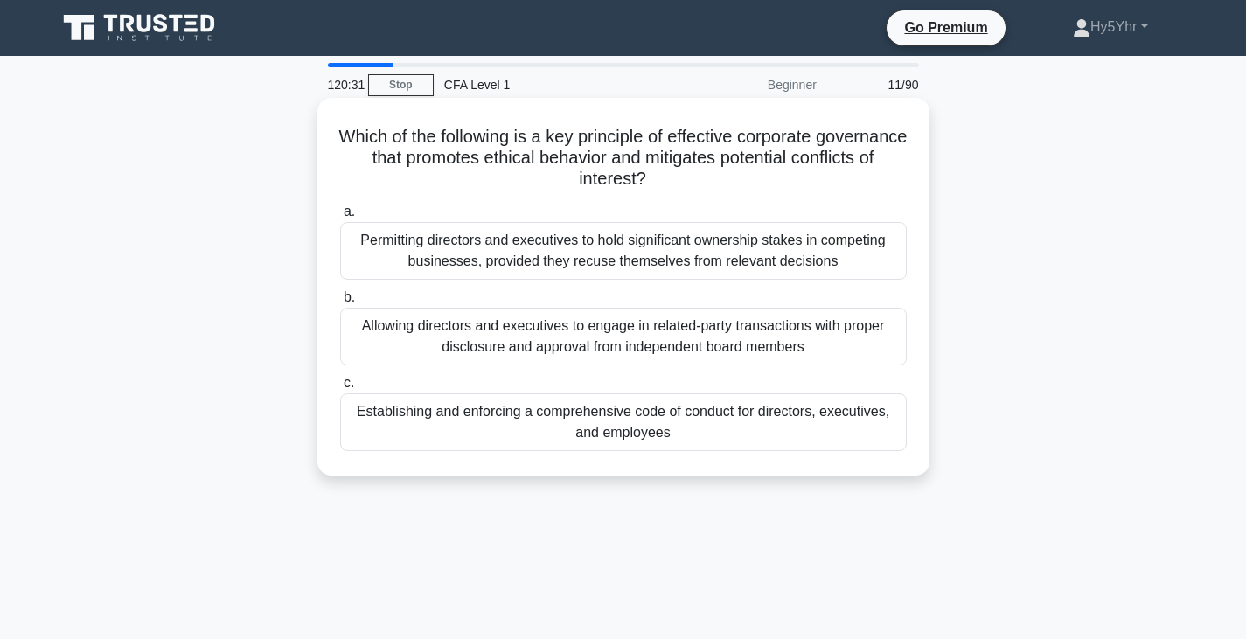
scroll to position [1, 0]
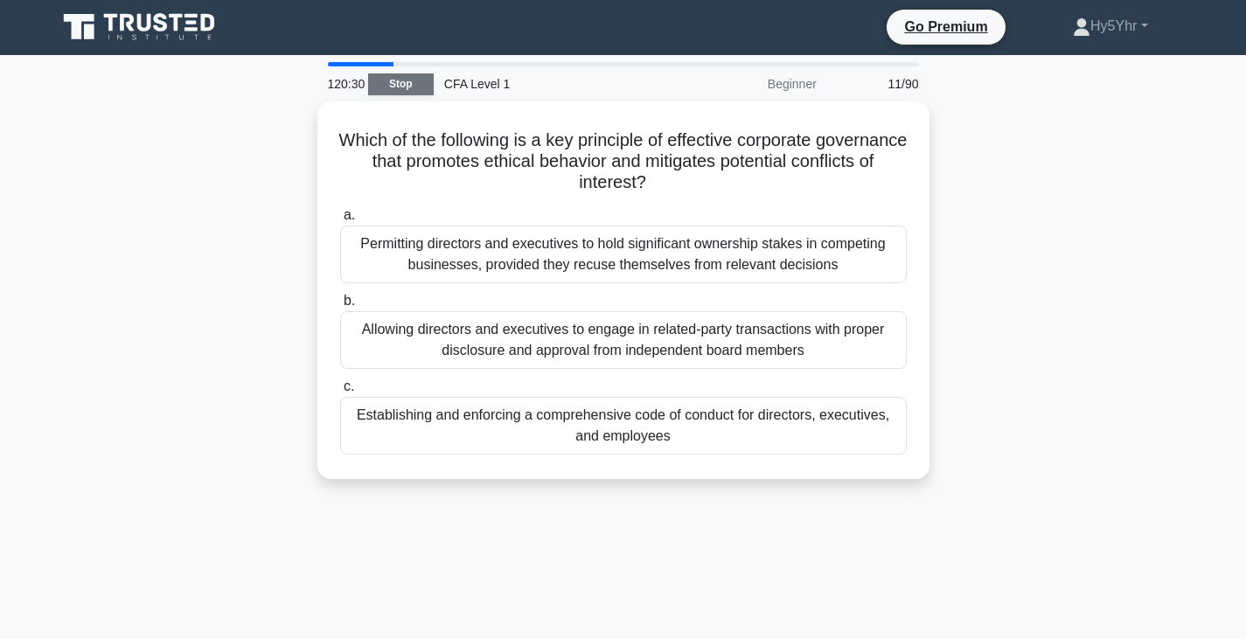
click at [399, 75] on link "Stop" at bounding box center [401, 84] width 66 height 22
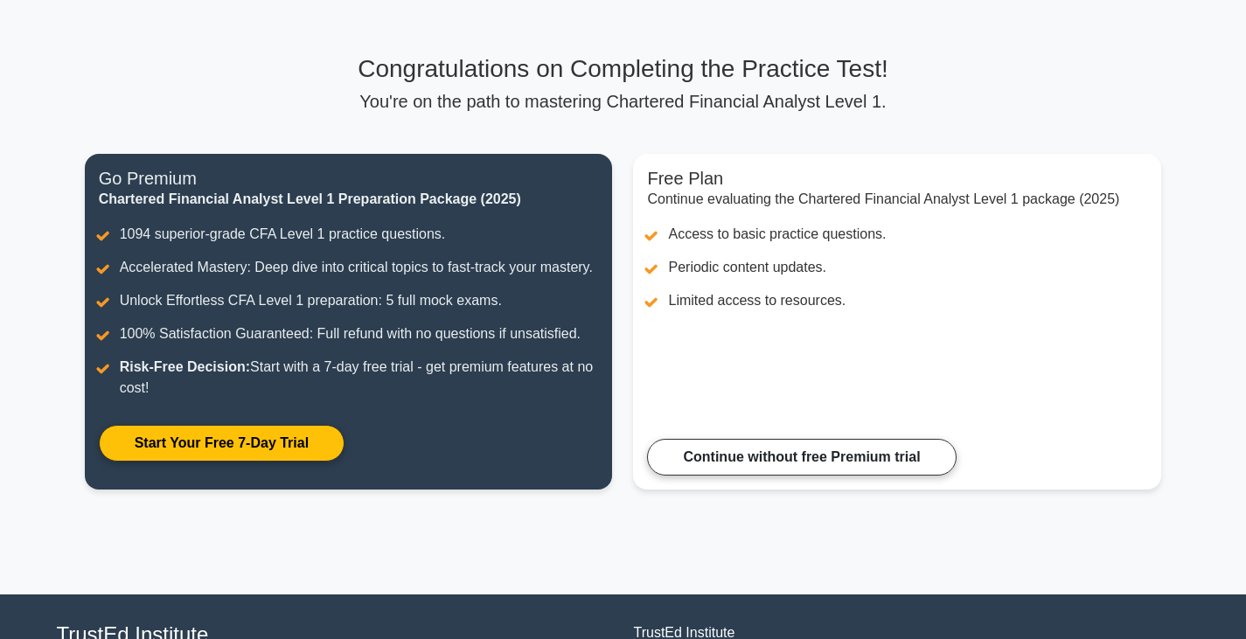
scroll to position [87, 0]
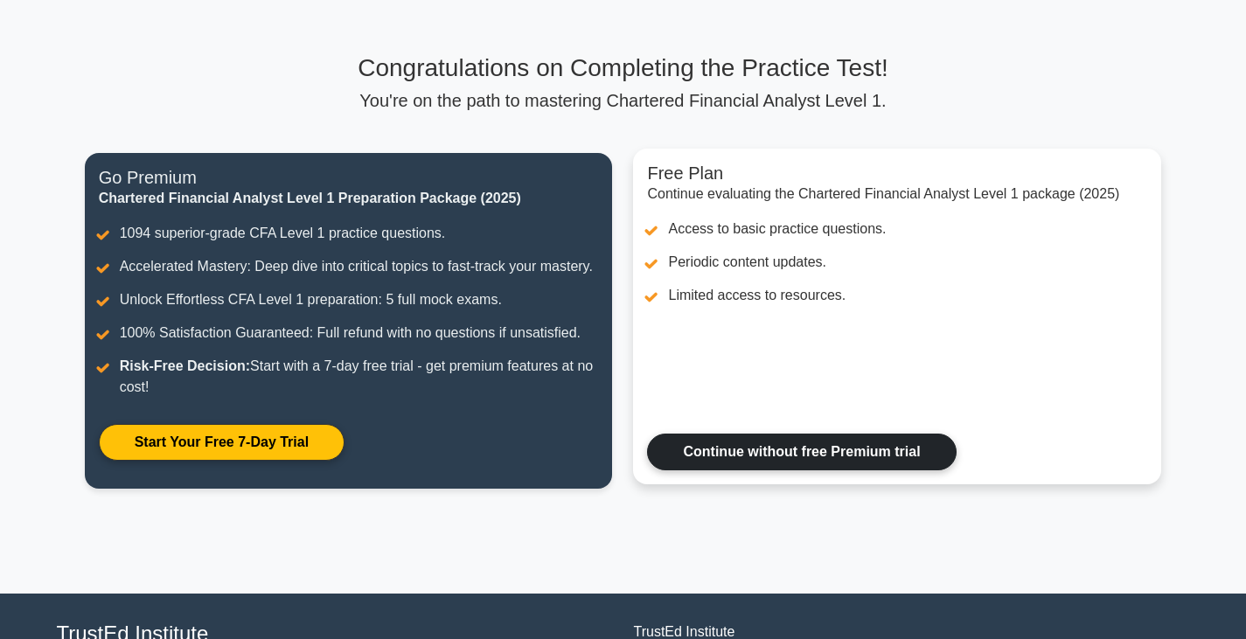
click at [758, 443] on link "Continue without free Premium trial" at bounding box center [801, 452] width 309 height 37
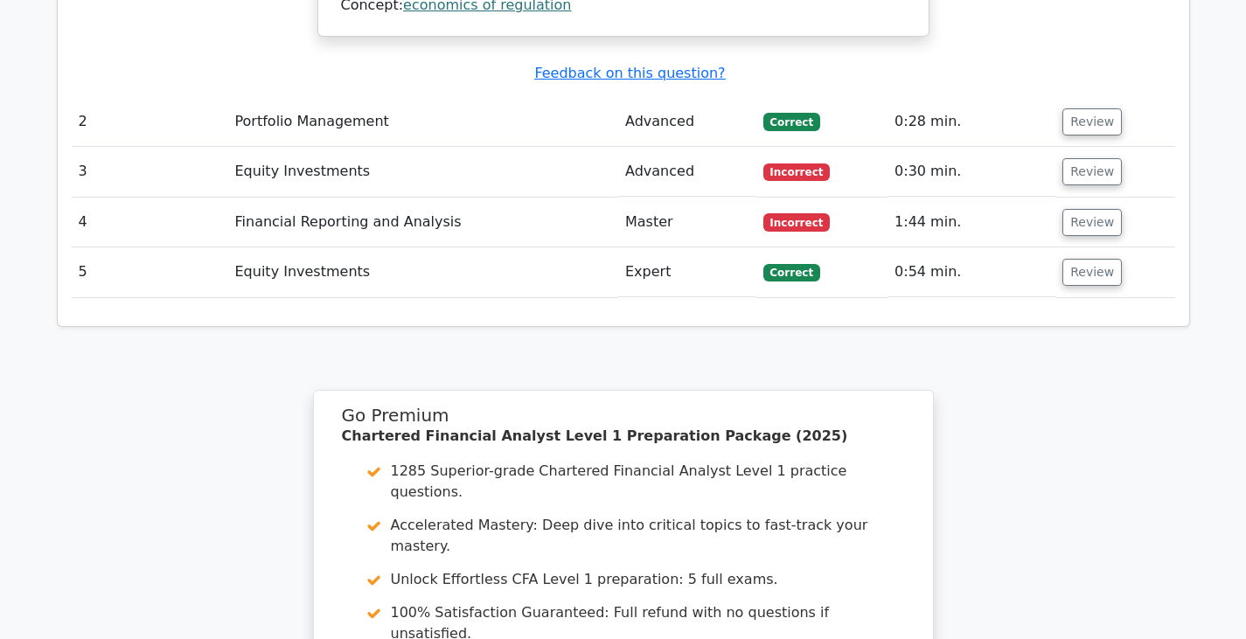
scroll to position [2445, 0]
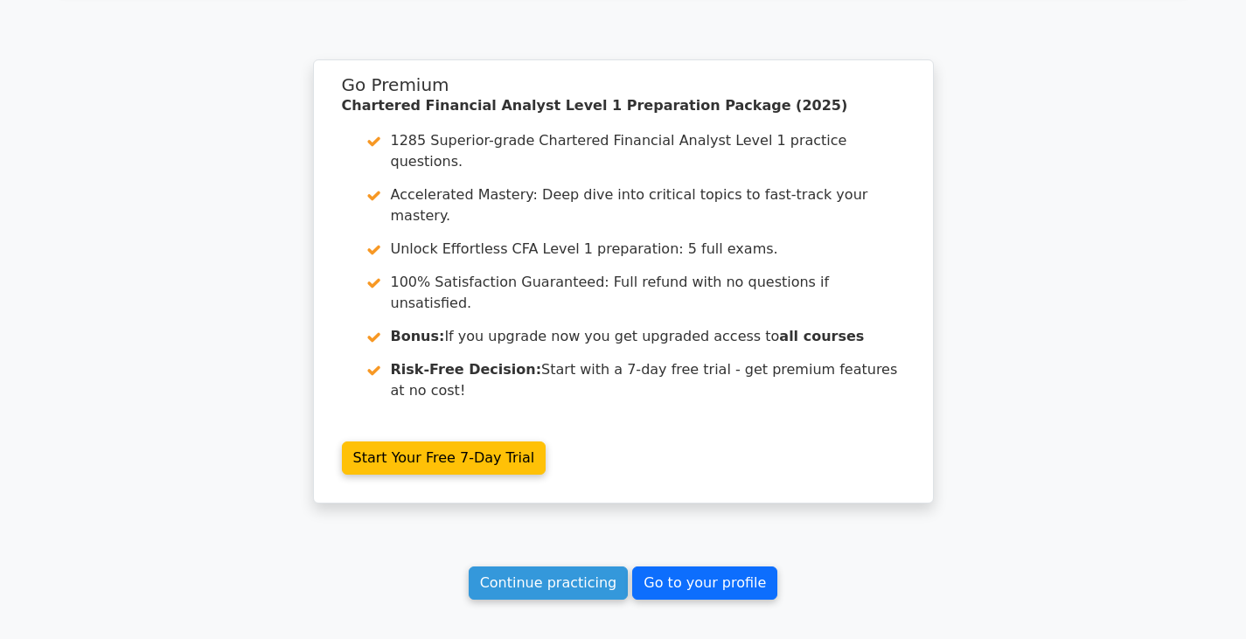
click at [702, 567] on link "Go to your profile" at bounding box center [704, 583] width 145 height 33
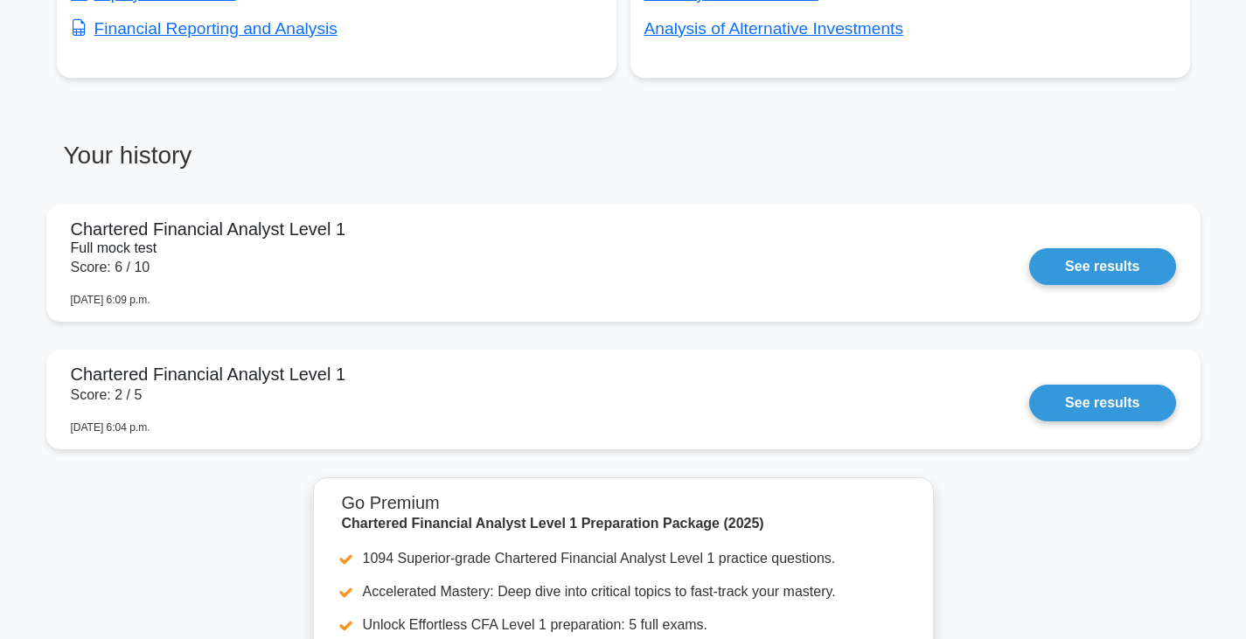
scroll to position [1342, 0]
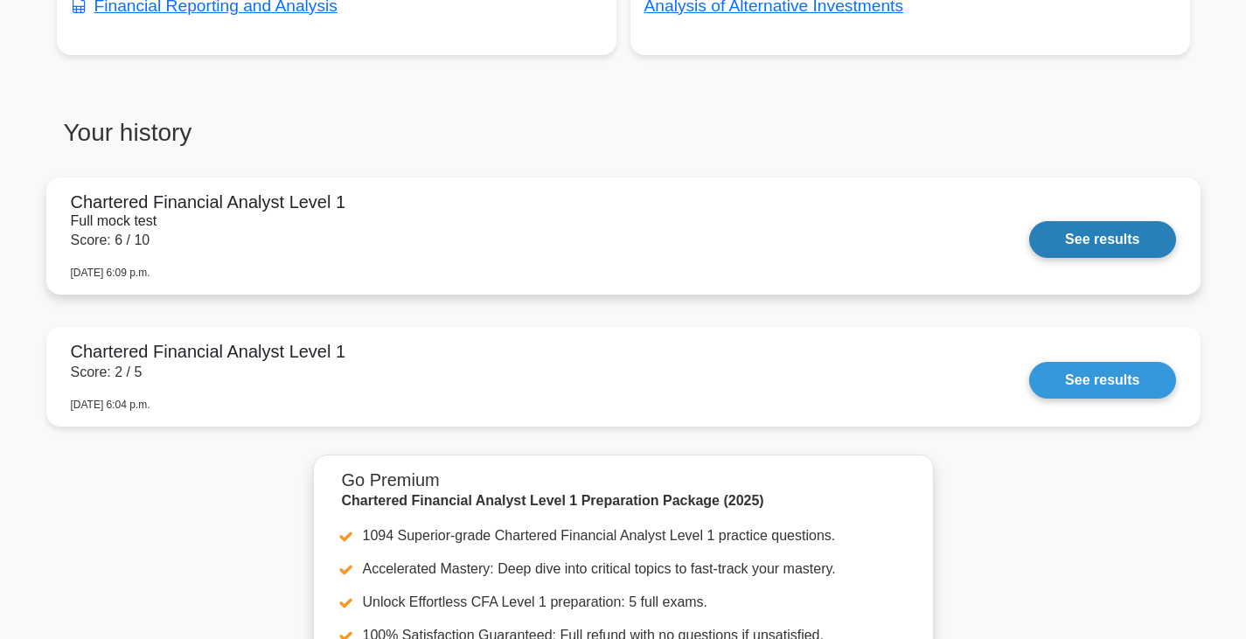
click at [1061, 241] on link "See results" at bounding box center [1102, 239] width 146 height 37
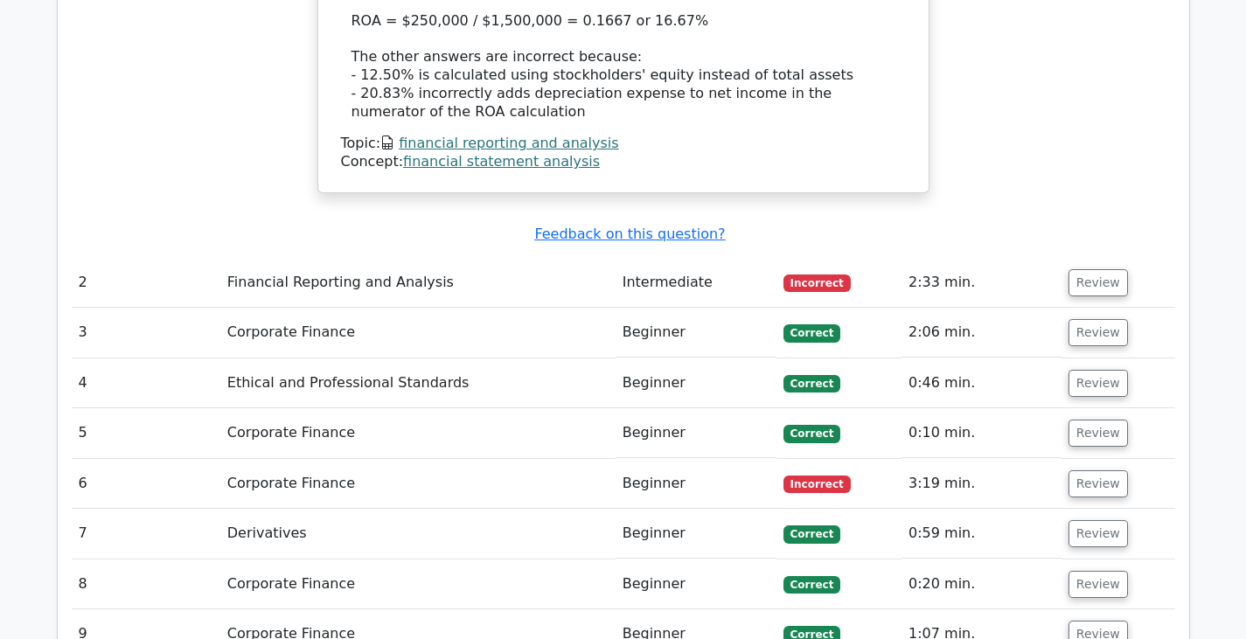
scroll to position [1986, 0]
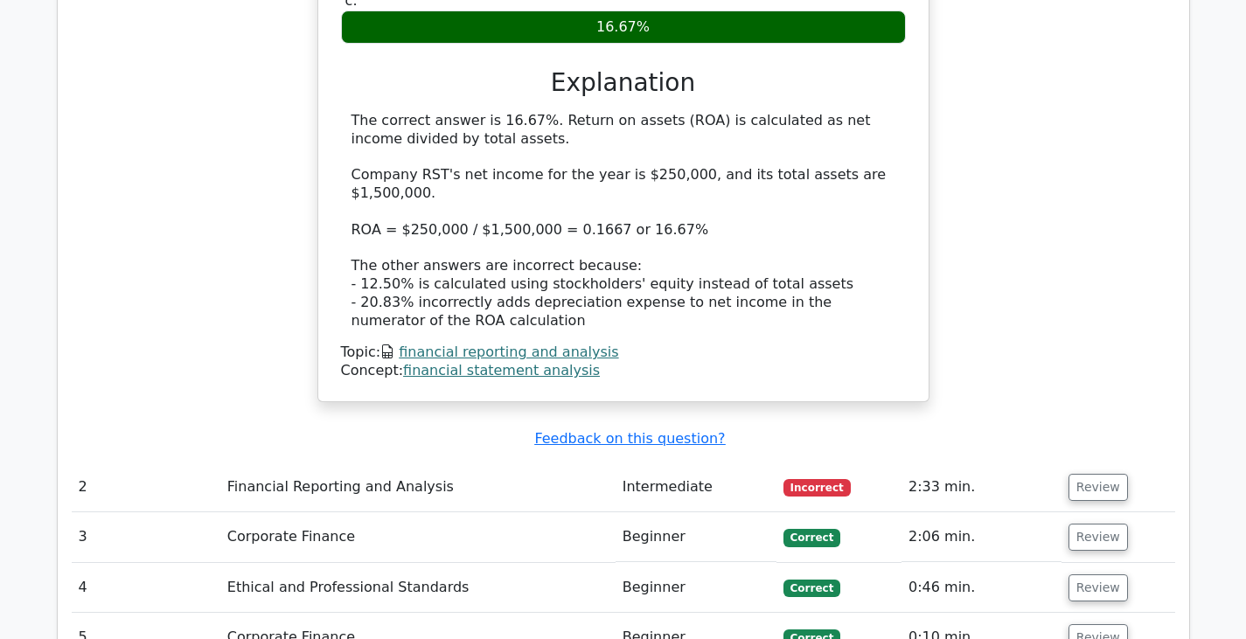
scroll to position [2016, 0]
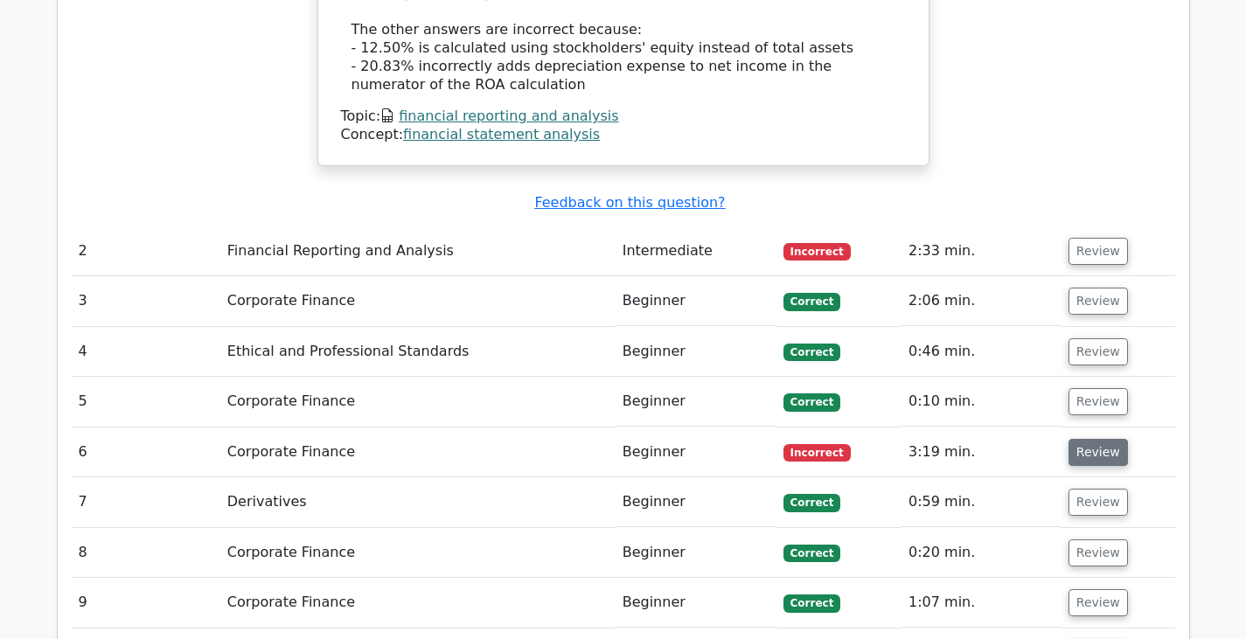
click at [1081, 439] on button "Review" at bounding box center [1097, 452] width 59 height 27
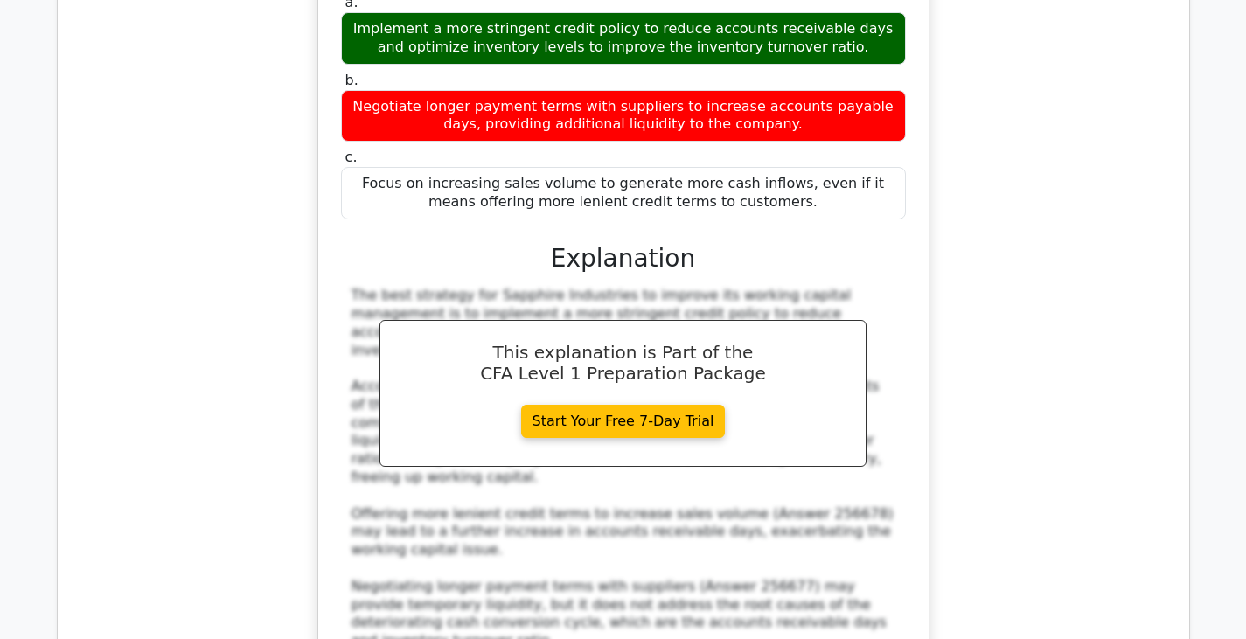
scroll to position [2668, 0]
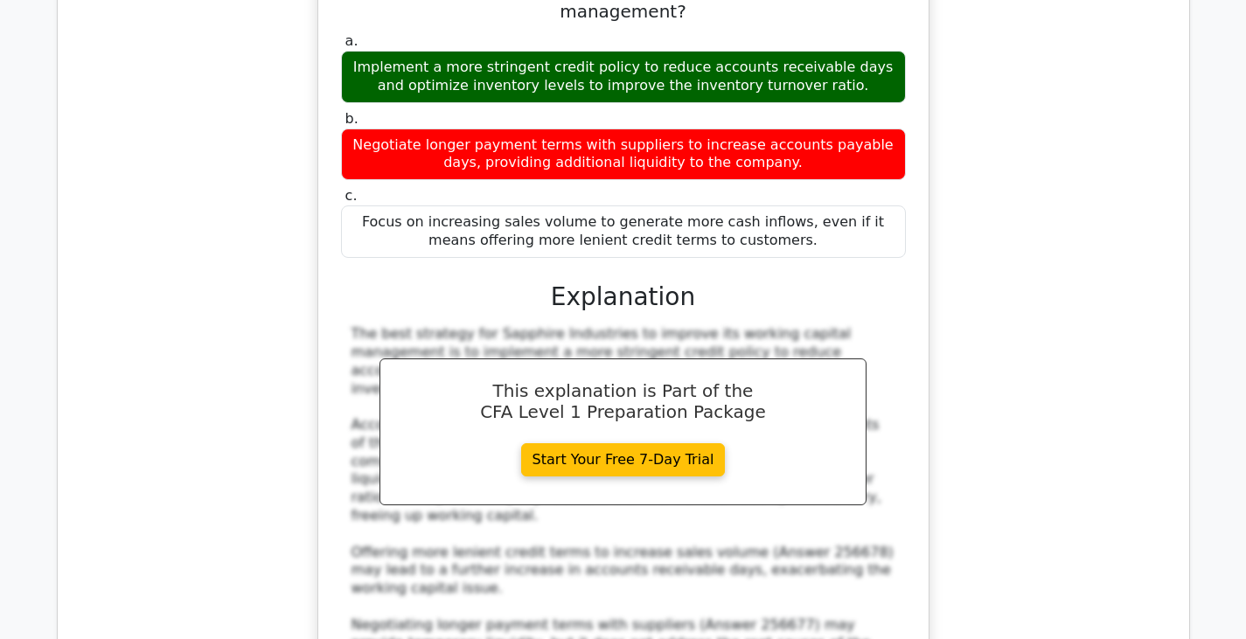
click at [1088, 152] on div "Sapphire Industries, a leading manufacturer of industrial equipment, is experie…" at bounding box center [623, 303] width 1103 height 957
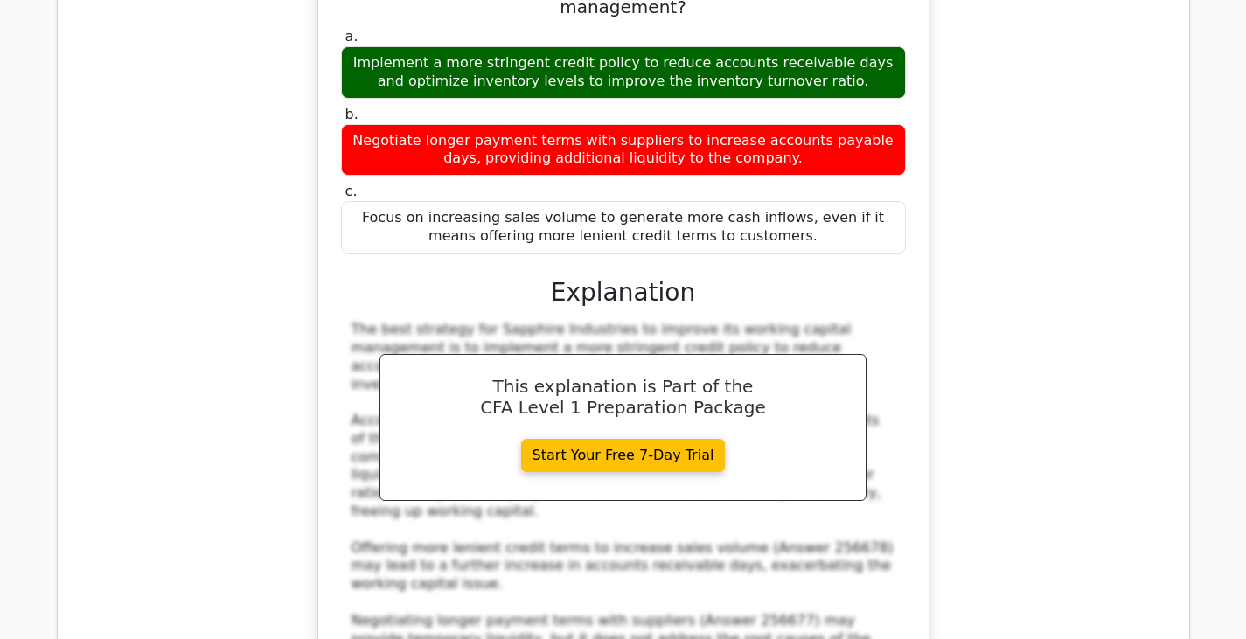
drag, startPoint x: 1235, startPoint y: 1, endPoint x: 837, endPoint y: 474, distance: 618.6
click at [837, 474] on div "The best strategy for Sapphire Industries to improve its working capital manage…" at bounding box center [623, 503] width 544 height 364
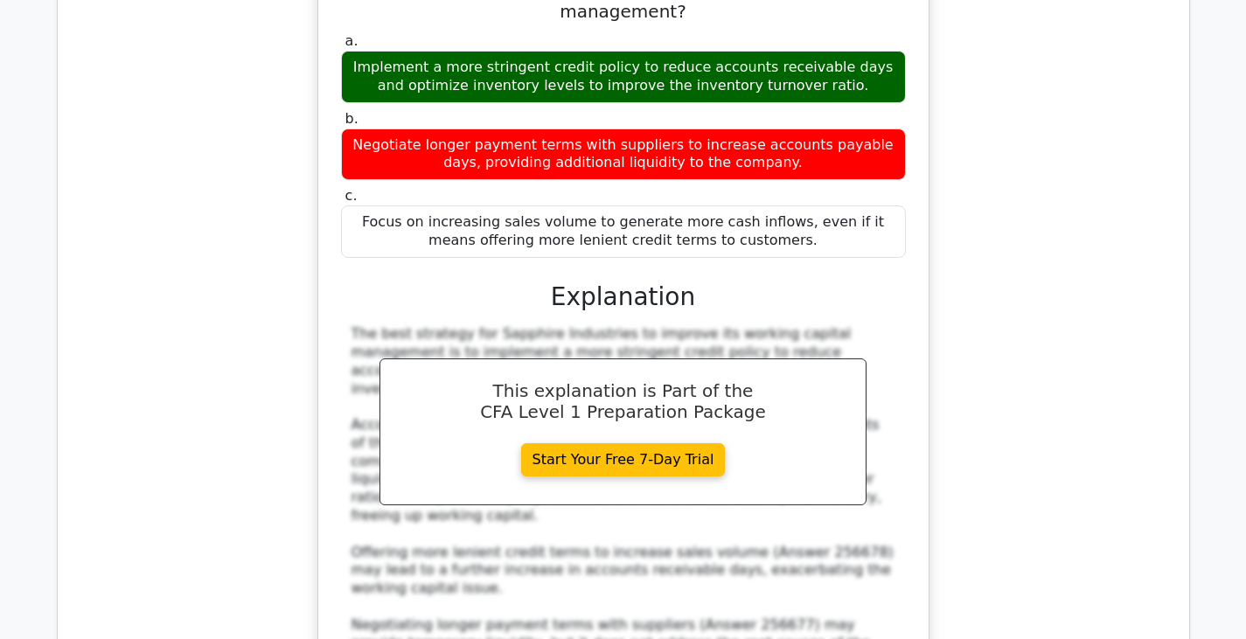
drag, startPoint x: 837, startPoint y: 474, endPoint x: 215, endPoint y: 351, distance: 633.8
click at [215, 351] on div "Sapphire Industries, a leading manufacturer of industrial equipment, is experie…" at bounding box center [623, 303] width 1103 height 957
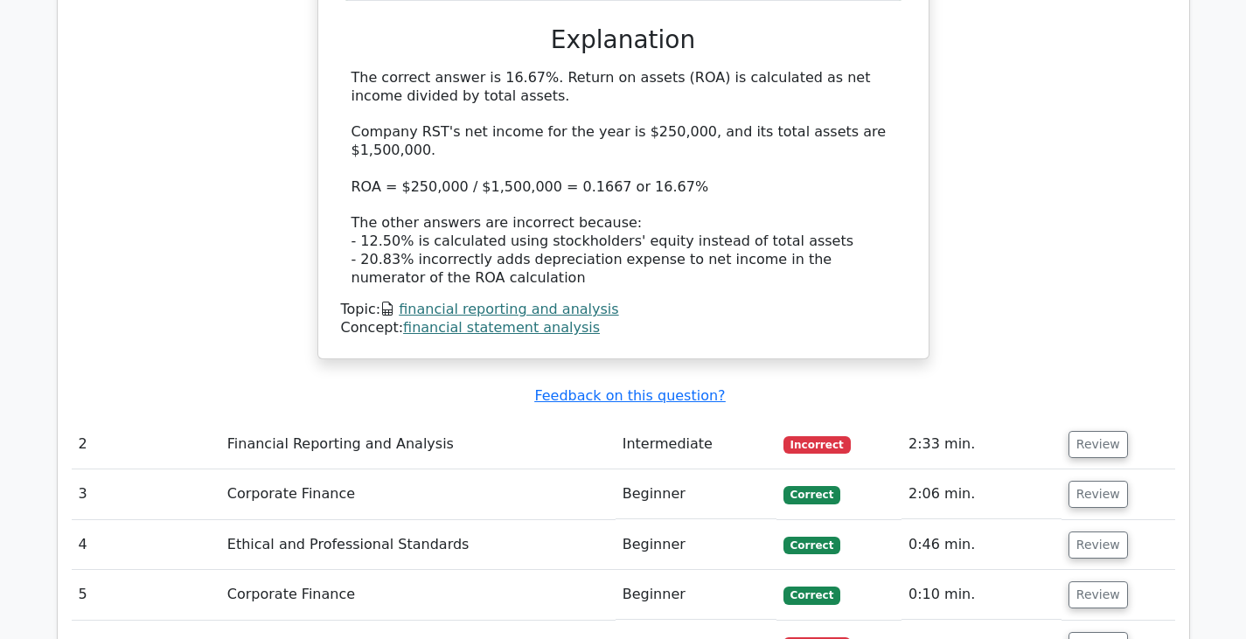
scroll to position [1927, 0]
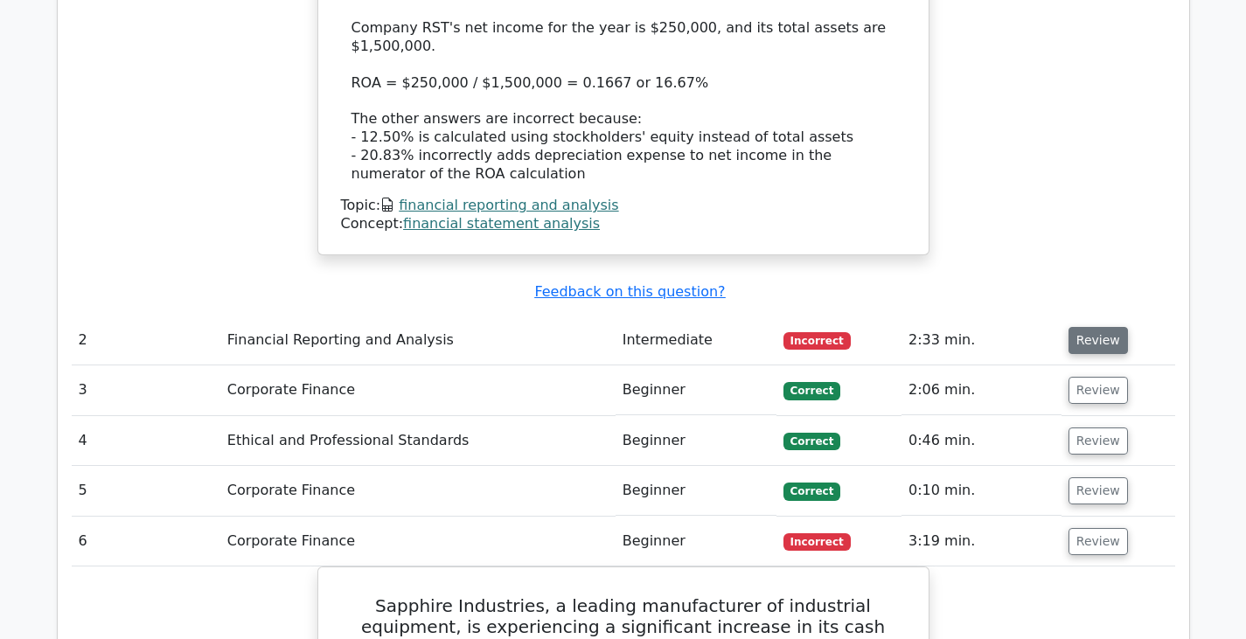
click at [1081, 327] on button "Review" at bounding box center [1097, 340] width 59 height 27
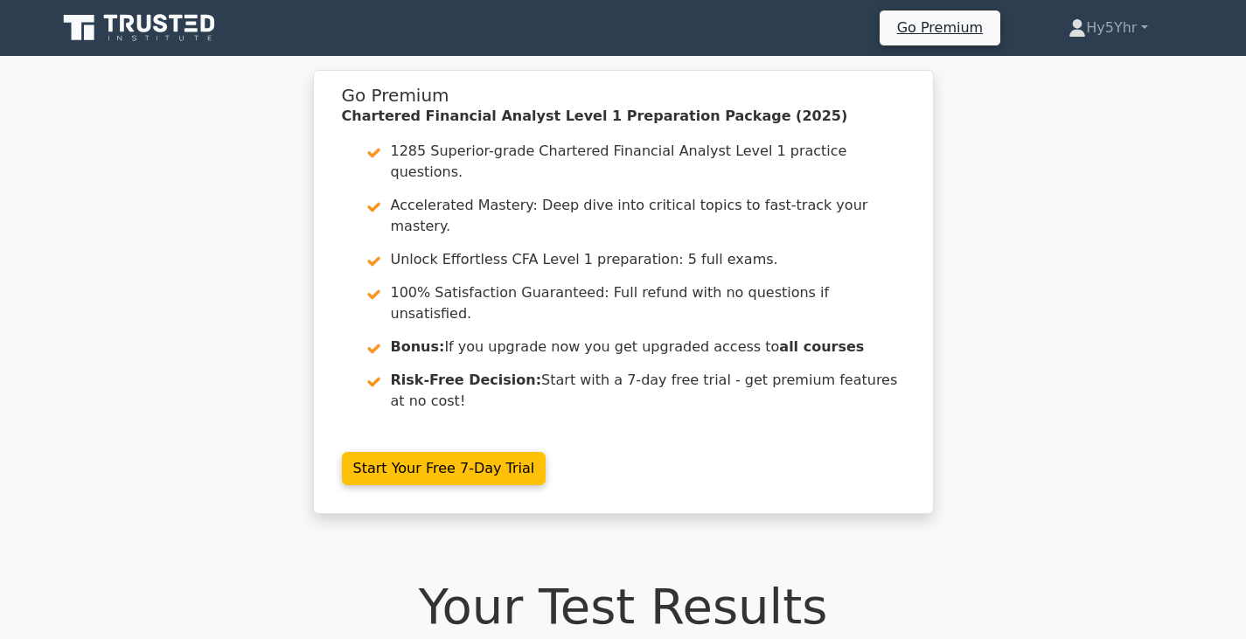
scroll to position [78, 0]
